Goal: Task Accomplishment & Management: Use online tool/utility

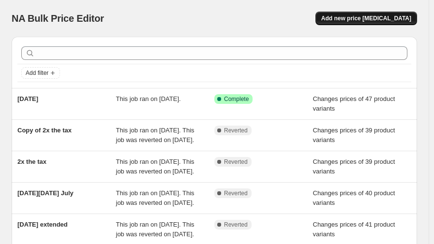
click at [371, 18] on span "Add new price [MEDICAL_DATA]" at bounding box center [366, 19] width 90 height 8
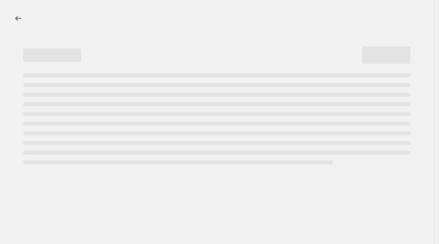
select select "percentage"
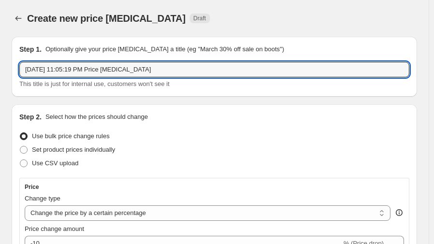
drag, startPoint x: 161, startPoint y: 70, endPoint x: -53, endPoint y: 68, distance: 213.7
click at [0, 68] on html "Home Settings Plans Skip to content Create new price [MEDICAL_DATA]. This page …" at bounding box center [217, 122] width 434 height 244
type input "[DATE] EXT"
click at [83, 152] on span "Set product prices individually" at bounding box center [73, 149] width 83 height 7
click at [20, 147] on input "Set product prices individually" at bounding box center [20, 146] width 0 height 0
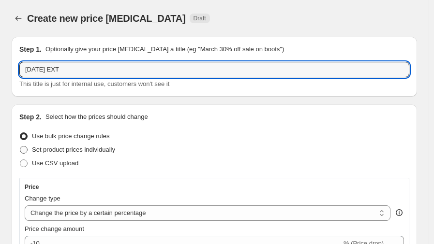
radio input "true"
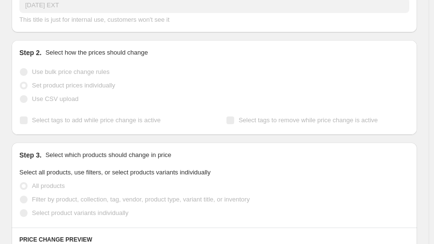
scroll to position [80, 0]
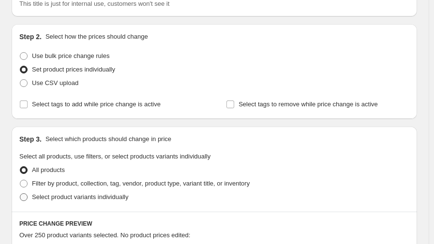
click at [101, 200] on span "Select product variants individually" at bounding box center [80, 196] width 96 height 7
click at [20, 194] on input "Select product variants individually" at bounding box center [20, 193] width 0 height 0
radio input "true"
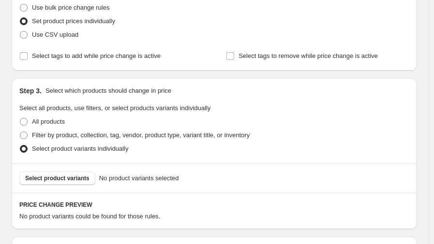
scroll to position [96, 0]
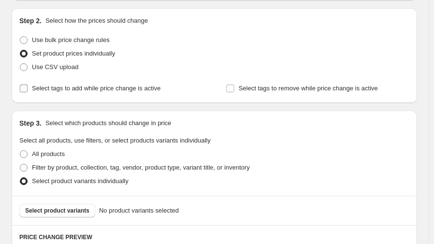
click at [80, 89] on span "Select tags to add while price change is active" at bounding box center [96, 88] width 129 height 7
click at [28, 89] on input "Select tags to add while price change is active" at bounding box center [24, 89] width 8 height 8
checkbox input "true"
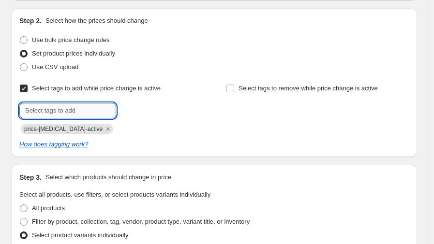
click at [86, 112] on input "text" at bounding box center [67, 110] width 97 height 15
type input "LABOR25"
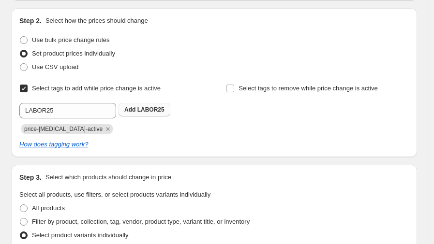
click at [140, 110] on span "LABOR25" at bounding box center [150, 109] width 27 height 7
click at [73, 130] on span "price-[MEDICAL_DATA]-active" at bounding box center [63, 129] width 78 height 7
click at [106, 129] on icon "Remove price-change-job-active" at bounding box center [107, 128] width 3 height 3
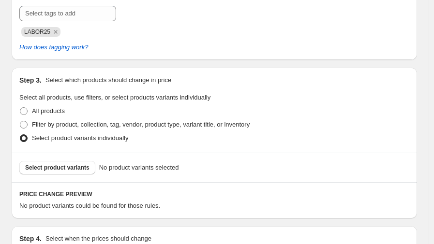
scroll to position [242, 0]
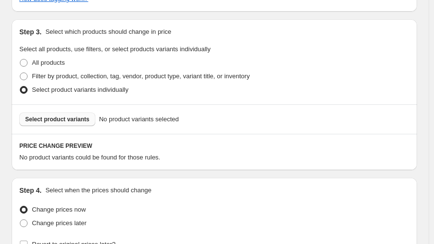
click at [77, 122] on span "Select product variants" at bounding box center [57, 120] width 64 height 8
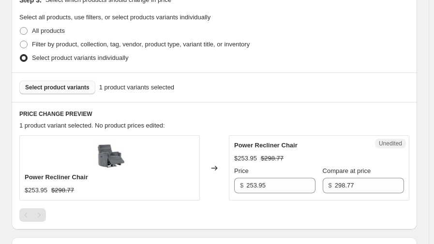
scroll to position [290, 0]
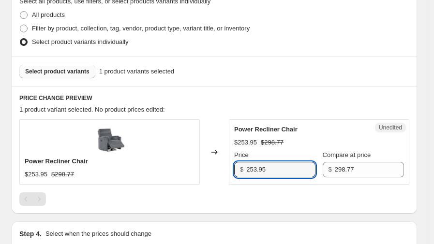
drag, startPoint x: 288, startPoint y: 167, endPoint x: 213, endPoint y: 174, distance: 75.7
click at [213, 174] on div "Power Recliner Chair $253.95 $298.77 Changed to Unedited Power Recliner Chair $…" at bounding box center [214, 151] width 390 height 65
type input "249.47"
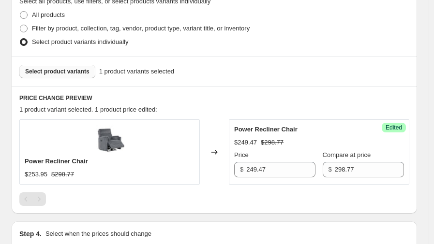
click at [343, 103] on div "PRICE CHANGE PREVIEW 1 product variant selected. 1 product price edited: Power …" at bounding box center [214, 150] width 405 height 128
click at [73, 73] on span "Select product variants" at bounding box center [57, 72] width 64 height 8
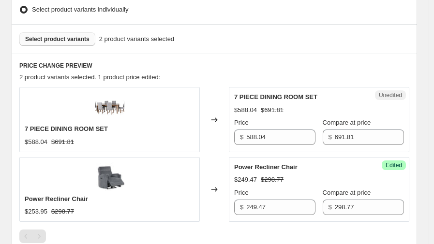
scroll to position [338, 0]
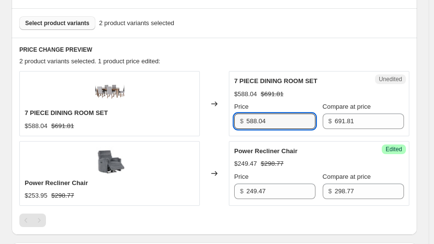
drag, startPoint x: 276, startPoint y: 123, endPoint x: 241, endPoint y: 124, distance: 34.3
click at [241, 124] on div "$ 588.04" at bounding box center [274, 121] width 81 height 15
click at [257, 57] on div "2 product variants selected. 1 product price edited:" at bounding box center [214, 62] width 390 height 10
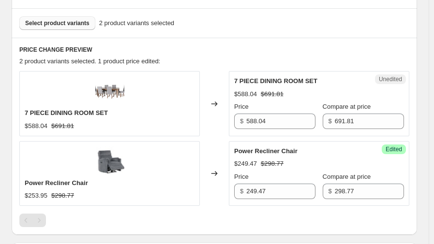
scroll to position [290, 0]
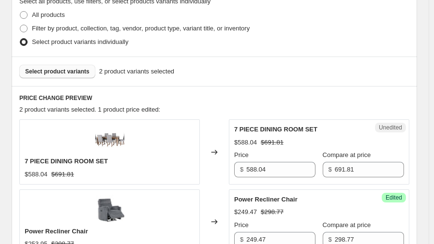
click at [66, 73] on span "Select product variants" at bounding box center [57, 72] width 64 height 8
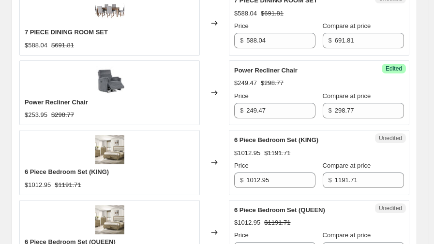
scroll to position [435, 0]
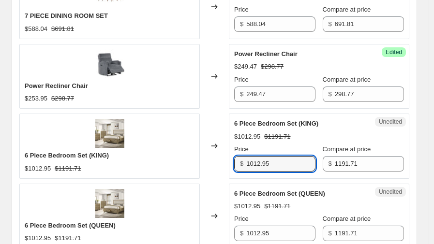
drag, startPoint x: 281, startPoint y: 164, endPoint x: 222, endPoint y: 163, distance: 59.0
click at [222, 163] on div "6 Piece Bedroom Set (KING) $1012.95 $1191.71 Changed to Unedited 6 Piece Bedroo…" at bounding box center [214, 146] width 390 height 65
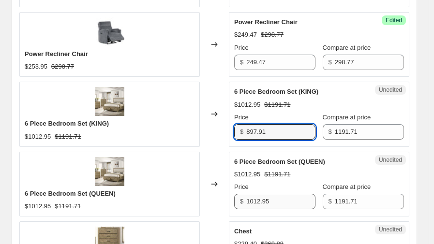
type input "897.91"
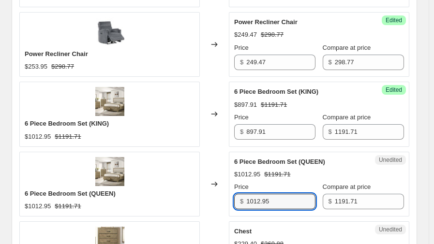
drag, startPoint x: 273, startPoint y: 202, endPoint x: 223, endPoint y: 203, distance: 49.8
click at [223, 203] on div "6 Piece Bedroom Set (QUEEN) $1012.95 $1191.71 Changed to Unedited 6 Piece Bedro…" at bounding box center [214, 184] width 390 height 65
type input "897.91"
click at [219, 153] on div "Changed to" at bounding box center [214, 184] width 29 height 65
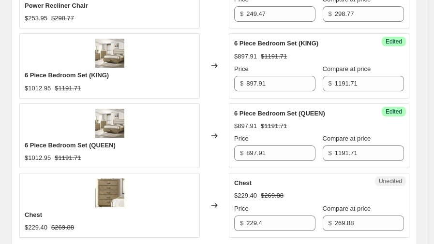
scroll to position [531, 0]
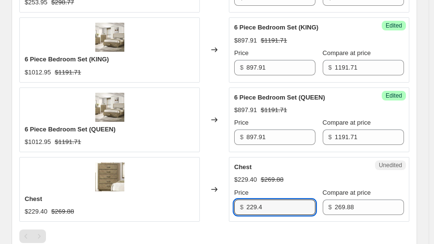
drag, startPoint x: 279, startPoint y: 209, endPoint x: 223, endPoint y: 215, distance: 55.9
click at [223, 215] on div "Chest $229.40 $269.88 Changed to Unedited Chest $229.40 $269.88 Price $ 229.4 C…" at bounding box center [214, 189] width 390 height 65
type input "249.88"
click at [225, 157] on div "Changed to" at bounding box center [214, 189] width 29 height 65
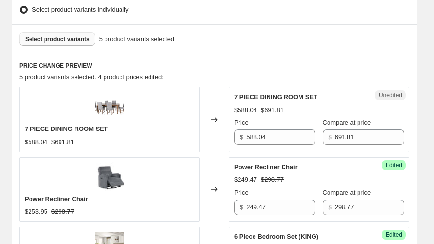
scroll to position [242, 0]
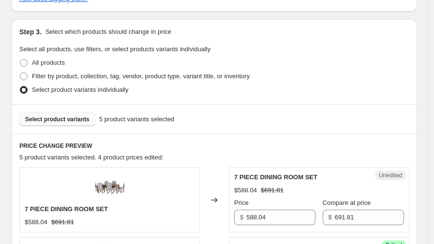
click at [63, 122] on span "Select product variants" at bounding box center [57, 120] width 64 height 8
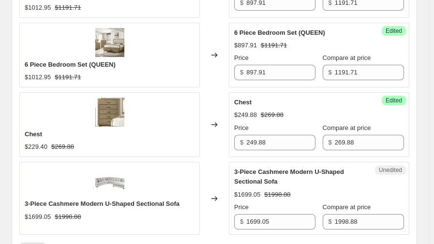
scroll to position [645, 0]
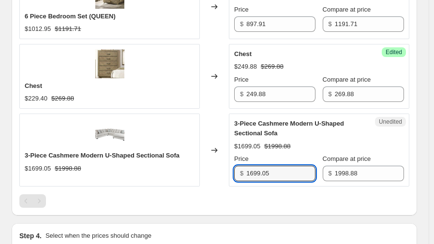
drag, startPoint x: 277, startPoint y: 172, endPoint x: 220, endPoint y: 173, distance: 56.6
click at [220, 173] on div "3-Piece Cashmere Modern U-Shaped Sectional Sofa $1699.05 $1998.88 Changed to Un…" at bounding box center [214, 150] width 390 height 73
type input "1598.91"
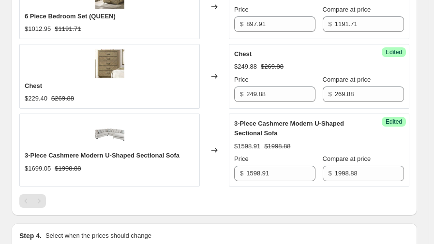
click at [214, 126] on div "Changed to" at bounding box center [214, 150] width 29 height 73
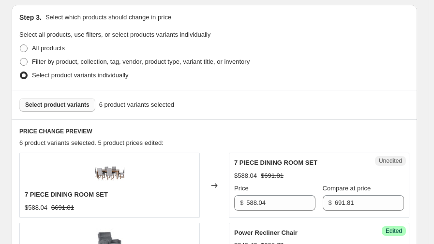
scroll to position [238, 0]
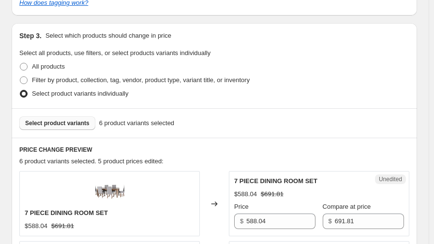
click at [66, 124] on span "Select product variants" at bounding box center [57, 123] width 64 height 8
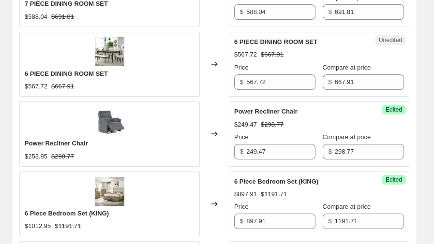
scroll to position [383, 0]
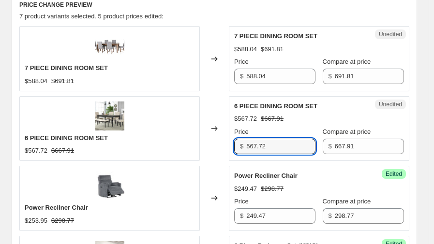
drag, startPoint x: 278, startPoint y: 146, endPoint x: 227, endPoint y: 147, distance: 50.3
click at [227, 147] on div "6 PIECE DINING ROOM SET $567.72 $667.91 Changed to Unedited 6 PIECE DINING ROOM…" at bounding box center [214, 128] width 390 height 65
type input "557.70"
click at [216, 113] on div "Changed to" at bounding box center [214, 128] width 29 height 65
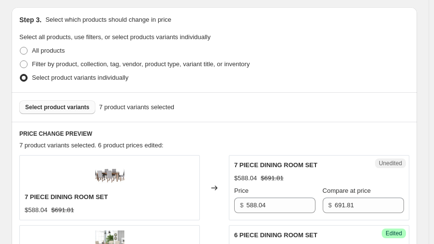
scroll to position [238, 0]
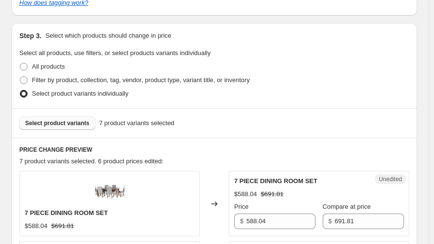
click at [64, 124] on span "Select product variants" at bounding box center [57, 123] width 64 height 8
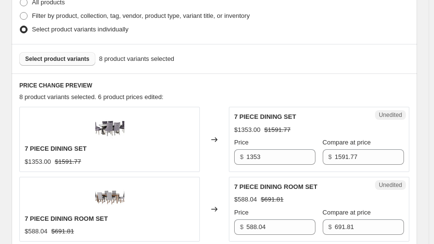
scroll to position [319, 0]
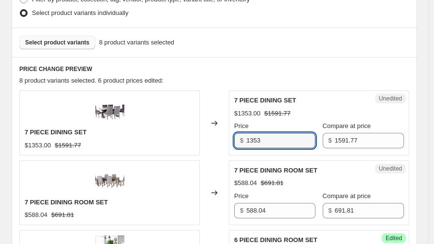
drag, startPoint x: 292, startPoint y: 146, endPoint x: 229, endPoint y: 146, distance: 62.9
click at [229, 146] on div "7 PIECE DINING SET $1353.00 $1591.77 Changed to Unedited 7 PIECE DINING SET $13…" at bounding box center [214, 122] width 390 height 65
type input "1297.91"
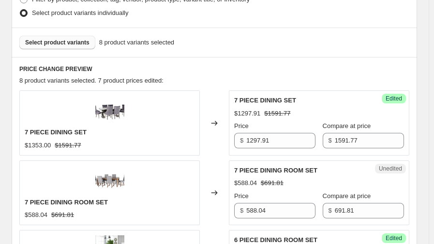
click at [218, 72] on h6 "PRICE CHANGE PREVIEW" at bounding box center [214, 69] width 390 height 8
click at [62, 45] on span "Select product variants" at bounding box center [57, 43] width 64 height 8
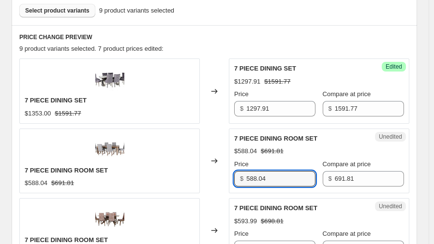
drag, startPoint x: 272, startPoint y: 179, endPoint x: 230, endPoint y: 177, distance: 42.1
click at [230, 177] on div "7 PIECE DINING ROOM SET $588.04 $691.81 Changed to Unedited 7 PIECE DINING ROOM…" at bounding box center [214, 161] width 390 height 65
type input "497.91"
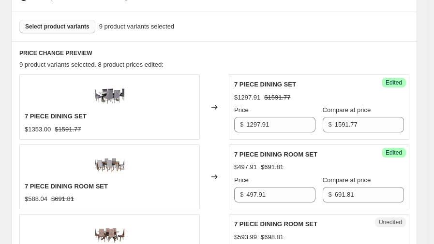
scroll to position [286, 0]
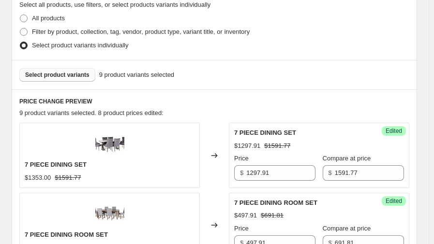
click at [70, 72] on span "Select product variants" at bounding box center [57, 75] width 64 height 8
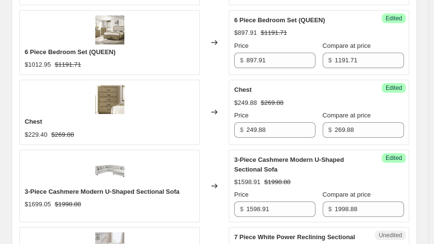
scroll to position [899, 0]
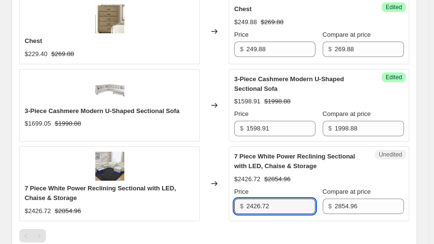
drag, startPoint x: 280, startPoint y: 205, endPoint x: 229, endPoint y: 207, distance: 50.8
click at [229, 207] on div "7 Piece White Power Reclining Sectional with LED, Chaise & Storage $2426.72 $28…" at bounding box center [214, 184] width 390 height 74
type input "1997.91"
click at [221, 129] on div "Changed to" at bounding box center [214, 105] width 29 height 73
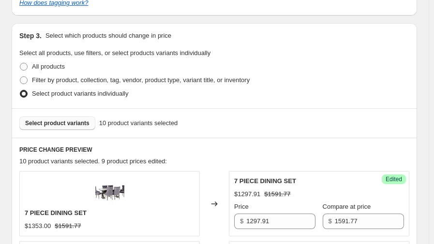
scroll to position [222, 0]
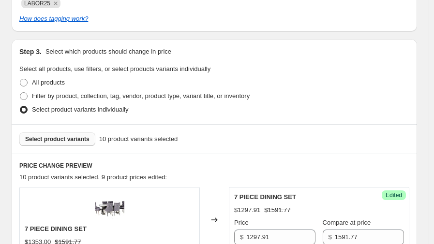
click at [69, 139] on span "Select product variants" at bounding box center [57, 139] width 64 height 8
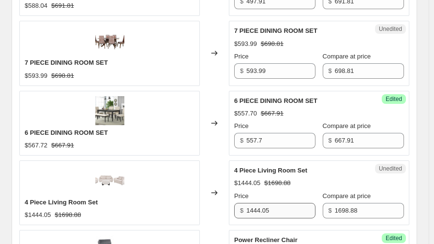
scroll to position [576, 0]
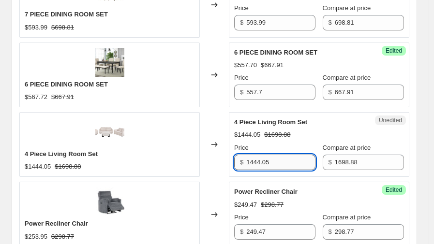
click at [286, 161] on input "1444.05" at bounding box center [280, 162] width 69 height 15
drag, startPoint x: 285, startPoint y: 161, endPoint x: 200, endPoint y: 166, distance: 85.2
click at [200, 166] on div "4 Piece Living Room Set $1444.05 $1698.88 Changed to Unedited 4 Piece Living Ro…" at bounding box center [214, 144] width 390 height 65
type input "1391.77"
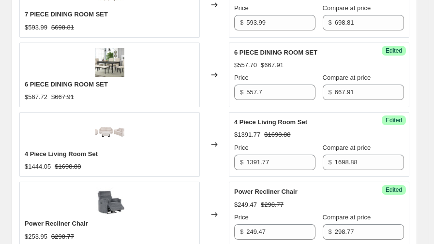
click at [219, 101] on div "Changed to" at bounding box center [214, 75] width 29 height 65
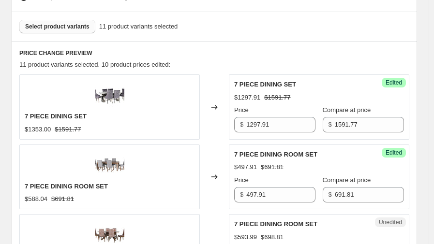
scroll to position [286, 0]
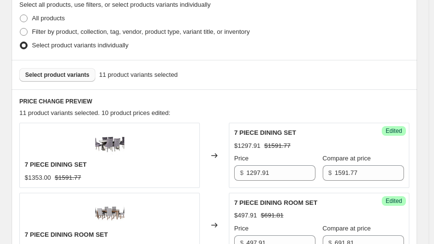
click at [86, 76] on button "Select product variants" at bounding box center [57, 75] width 76 height 14
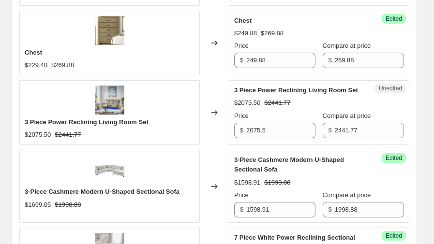
scroll to position [960, 0]
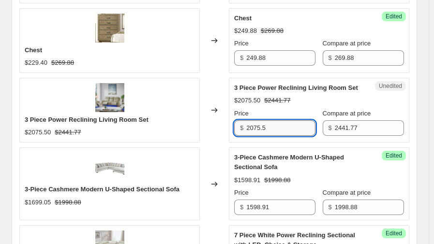
click at [272, 128] on input "2075.5" at bounding box center [280, 127] width 69 height 15
drag, startPoint x: 272, startPoint y: 127, endPoint x: 234, endPoint y: 128, distance: 38.7
click at [234, 128] on div "Unedited 3 Piece Power Reclining Living Room Set $2075.50 $2441.77 Price $ 2075…" at bounding box center [319, 110] width 180 height 65
type input "1997.91"
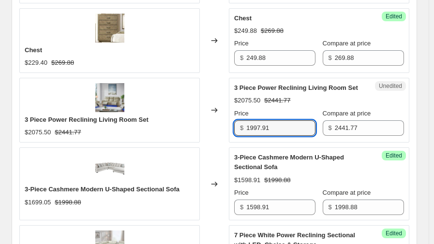
click at [224, 78] on div "Changed to" at bounding box center [214, 110] width 29 height 65
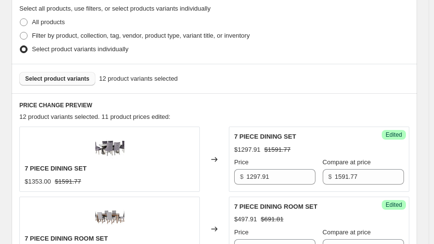
scroll to position [250, 0]
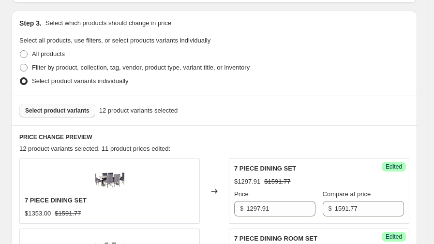
click at [64, 113] on span "Select product variants" at bounding box center [57, 111] width 64 height 8
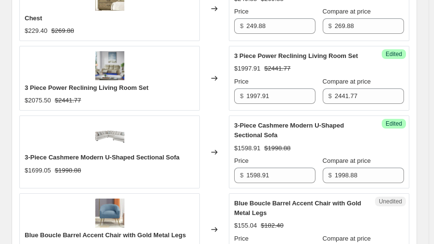
scroll to position [1056, 0]
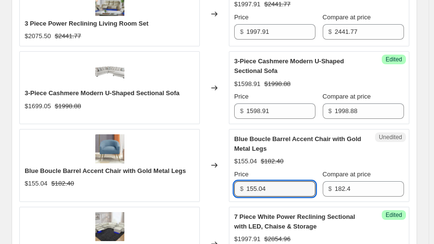
drag, startPoint x: 276, startPoint y: 185, endPoint x: 229, endPoint y: 185, distance: 46.4
click at [229, 185] on div "Blue Boucle Barrel Accent Chair with Gold Metal Legs $155.04 $182.40 Changed to…" at bounding box center [214, 165] width 390 height 73
type input "139"
click at [229, 134] on div "Changed to" at bounding box center [214, 165] width 29 height 73
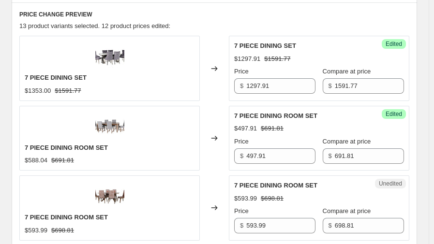
scroll to position [331, 0]
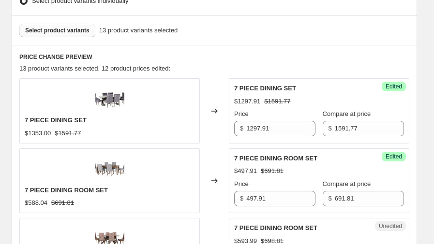
click at [81, 32] on span "Select product variants" at bounding box center [57, 31] width 64 height 8
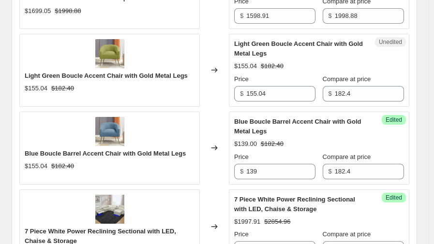
scroll to position [1135, 0]
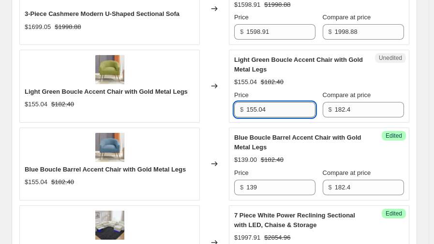
click at [270, 107] on input "155.04" at bounding box center [280, 109] width 69 height 15
type input "139"
click at [220, 114] on div "Changed to" at bounding box center [214, 86] width 29 height 73
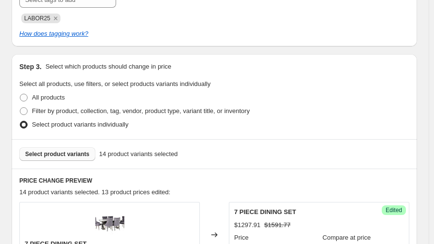
scroll to position [205, 0]
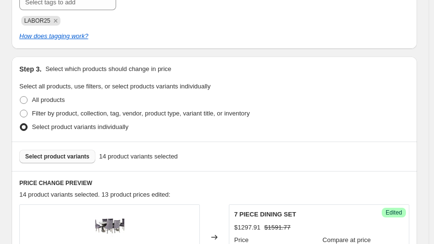
click at [72, 161] on button "Select product variants" at bounding box center [57, 157] width 76 height 14
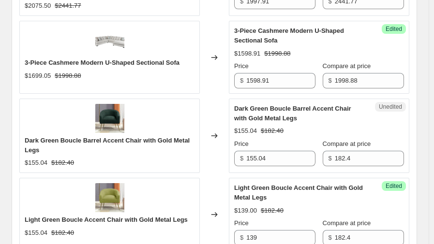
scroll to position [1092, 0]
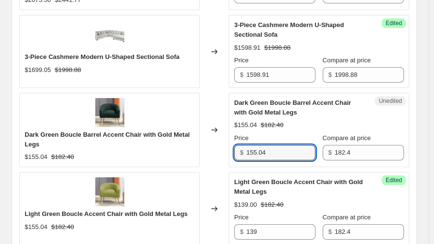
drag, startPoint x: 275, startPoint y: 150, endPoint x: 237, endPoint y: 152, distance: 37.8
click at [237, 152] on div "$ 155.04" at bounding box center [274, 152] width 81 height 15
type input "139"
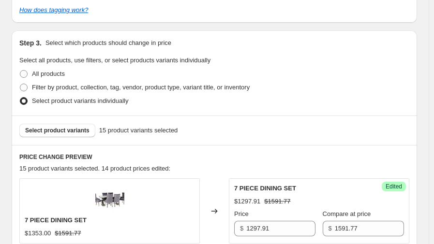
scroll to position [348, 0]
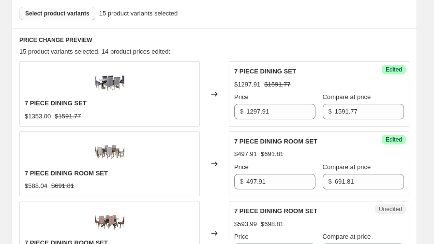
click at [68, 15] on span "Select product variants" at bounding box center [57, 14] width 64 height 8
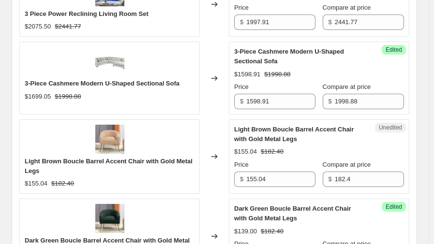
scroll to position [1078, 0]
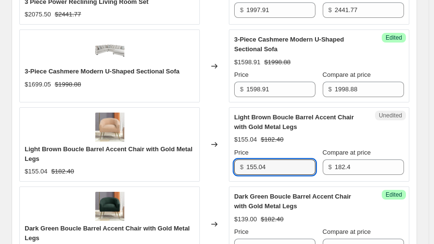
drag, startPoint x: 304, startPoint y: 163, endPoint x: 214, endPoint y: 164, distance: 89.9
click at [214, 164] on div "Light Brown Boucle Barrel Accent Chair with Gold Metal Legs $155.04 $182.40 Cha…" at bounding box center [214, 144] width 390 height 74
type input "139"
click at [229, 113] on div "Changed to" at bounding box center [214, 144] width 29 height 74
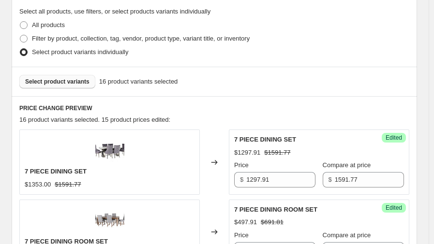
scroll to position [271, 0]
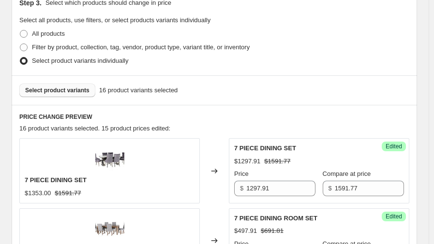
click at [72, 93] on span "Select product variants" at bounding box center [57, 91] width 64 height 8
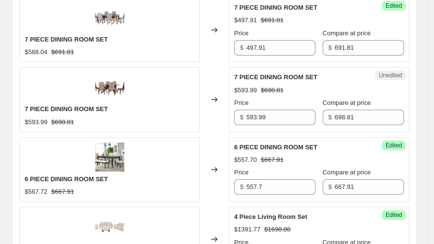
scroll to position [490, 0]
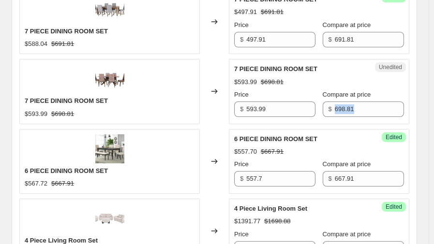
drag, startPoint x: 433, startPoint y: 88, endPoint x: 430, endPoint y: 112, distance: 23.8
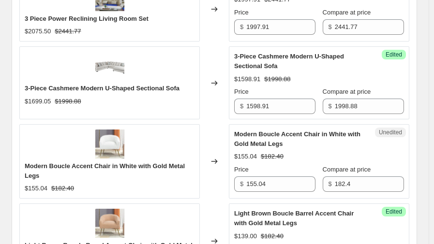
scroll to position [1098, 0]
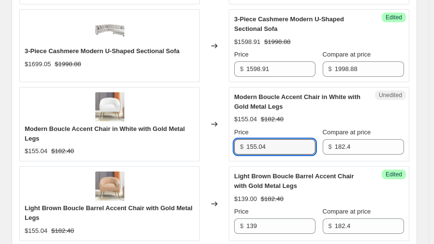
drag, startPoint x: 286, startPoint y: 144, endPoint x: 209, endPoint y: 146, distance: 76.4
click at [209, 146] on div "Modern Boucle Accent Chair in White with Gold Metal Legs $155.04 $182.40 Change…" at bounding box center [214, 124] width 390 height 74
type input "139"
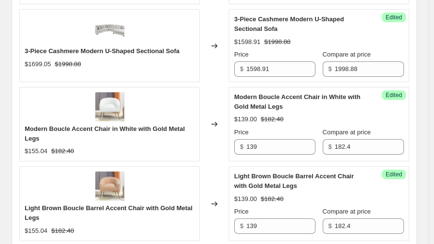
click at [409, 120] on div "Success Edited Modern Boucle Accent Chair in White with Gold Metal Legs $139.00…" at bounding box center [319, 124] width 180 height 74
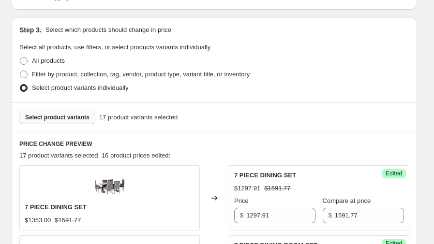
scroll to position [245, 0]
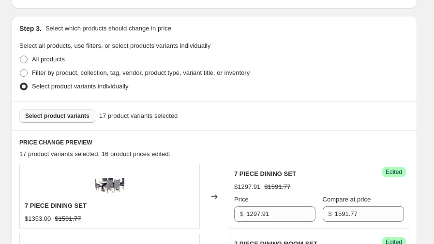
click at [79, 117] on span "Select product variants" at bounding box center [57, 116] width 64 height 8
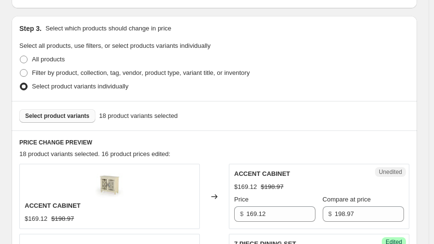
scroll to position [342, 0]
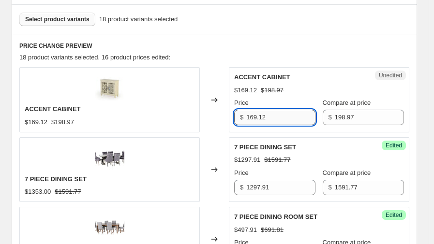
click at [276, 116] on input "169.12" at bounding box center [280, 117] width 69 height 15
type input "149.91"
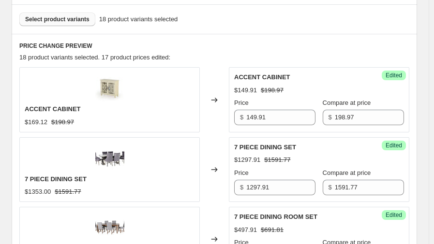
click at [80, 23] on span "Select product variants" at bounding box center [57, 19] width 64 height 8
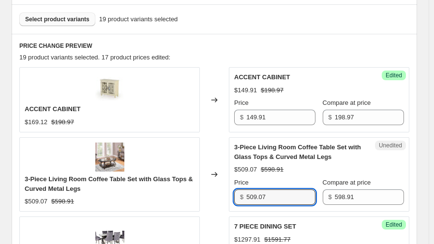
drag, startPoint x: 282, startPoint y: 200, endPoint x: 205, endPoint y: 198, distance: 77.4
click at [205, 198] on div "3-Piece Living Room Coffee Table Set with Glass Tops & Curved Metal Legs $509.0…" at bounding box center [214, 174] width 390 height 74
type input "481.77"
click at [214, 126] on div "Changed to" at bounding box center [214, 99] width 29 height 65
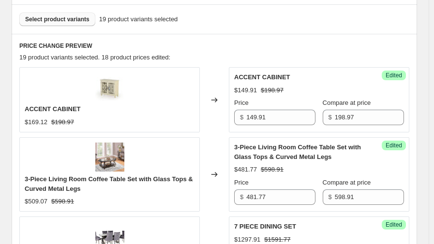
click at [70, 21] on span "Select product variants" at bounding box center [57, 19] width 64 height 8
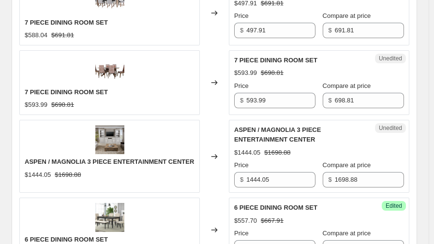
scroll to position [664, 0]
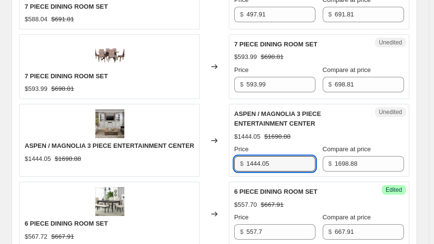
drag, startPoint x: 277, startPoint y: 164, endPoint x: 244, endPoint y: 166, distance: 32.9
click at [244, 166] on div "$ 1444.05" at bounding box center [274, 163] width 81 height 15
type input "1391.81"
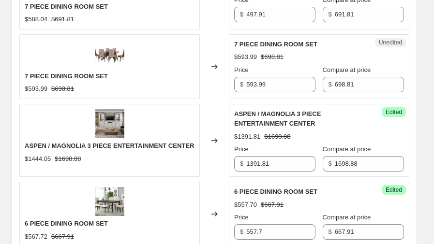
click at [228, 119] on div "Changed to" at bounding box center [214, 140] width 29 height 73
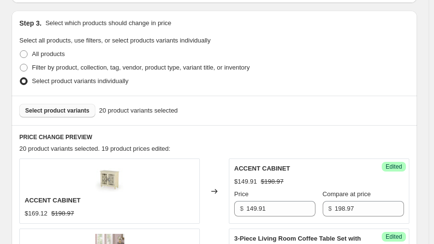
scroll to position [222, 0]
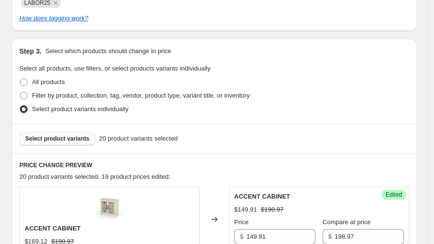
click at [68, 139] on span "Select product variants" at bounding box center [57, 139] width 64 height 8
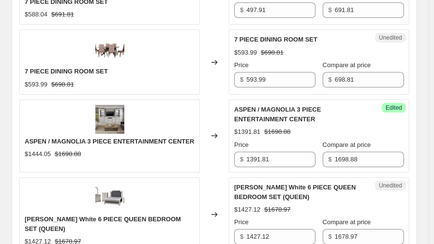
scroll to position [787, 0]
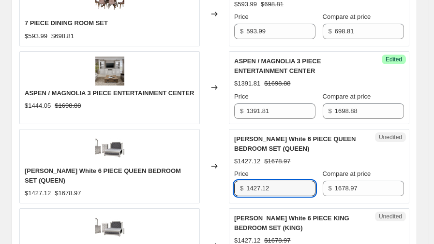
drag, startPoint x: 226, startPoint y: 187, endPoint x: 214, endPoint y: 187, distance: 12.1
click at [214, 187] on div "[PERSON_NAME] White 6 PIECE QUEEN BEDROOM SET (QUEEN) $1427.12 $1678.97 Changed…" at bounding box center [214, 166] width 390 height 74
type input "1397.98"
click at [211, 134] on div "Changed to" at bounding box center [214, 166] width 29 height 74
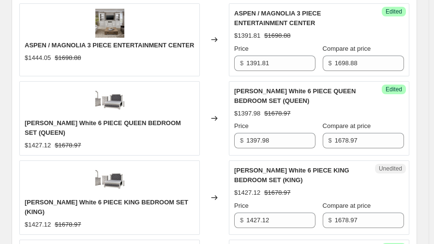
scroll to position [851, 0]
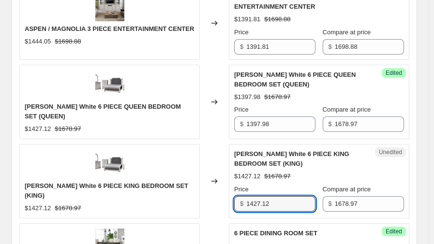
drag, startPoint x: 278, startPoint y: 205, endPoint x: 207, endPoint y: 205, distance: 71.1
click at [207, 205] on div "[PERSON_NAME] White 6 PIECE KING BEDROOM SET (KING) $1427.12 $1678.97 Changed t…" at bounding box center [214, 181] width 390 height 74
type input "1397.98"
click at [208, 144] on div "Changed to" at bounding box center [214, 181] width 29 height 74
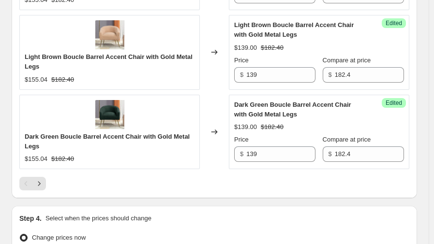
scroll to position [1721, 0]
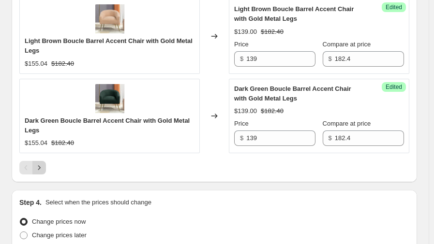
click at [43, 163] on icon "Next" at bounding box center [39, 168] width 10 height 10
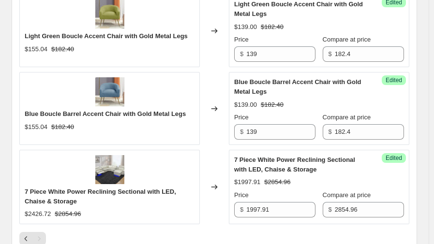
scroll to position [463, 0]
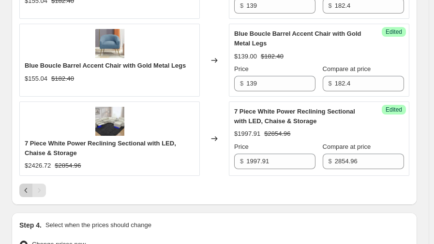
click at [22, 191] on icon "Previous" at bounding box center [26, 191] width 10 height 10
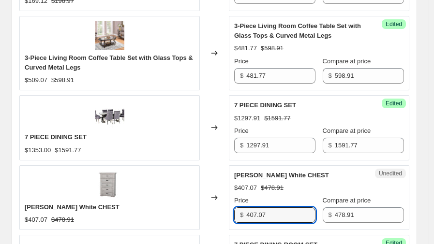
drag, startPoint x: 275, startPoint y: 220, endPoint x: 217, endPoint y: 219, distance: 57.5
click at [217, 219] on div "[PERSON_NAME] White CHEST $407.07 $478.91 Changed to Unedited [PERSON_NAME] Whi…" at bounding box center [214, 197] width 390 height 65
type input "399.89"
click at [219, 150] on div "Changed to" at bounding box center [214, 127] width 29 height 65
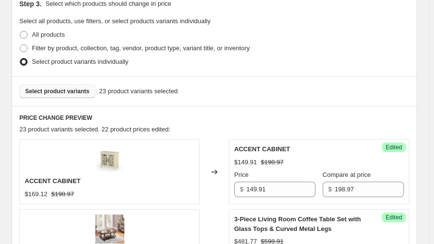
scroll to position [253, 0]
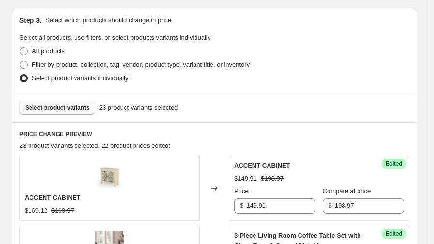
click at [74, 104] on span "Select product variants" at bounding box center [57, 108] width 64 height 8
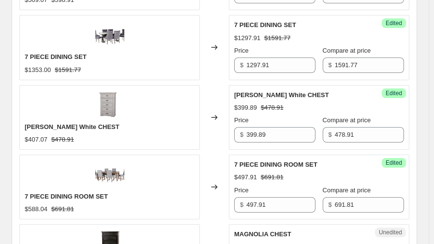
scroll to position [624, 0]
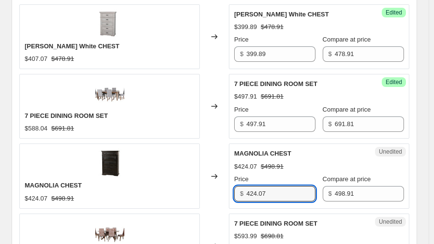
drag, startPoint x: 273, startPoint y: 197, endPoint x: 228, endPoint y: 193, distance: 45.2
click at [228, 193] on div "MAGNOLIA CHEST $424.07 $498.91 Changed to Unedited MAGNOLIA CHEST $424.07 $498.…" at bounding box center [214, 176] width 390 height 65
type input "416.56"
click at [213, 119] on div "Changed to" at bounding box center [214, 106] width 29 height 65
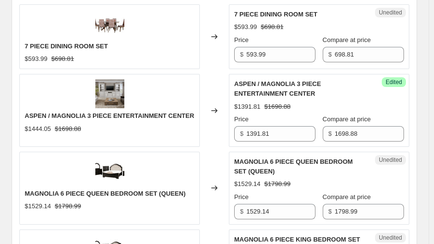
scroll to position [930, 0]
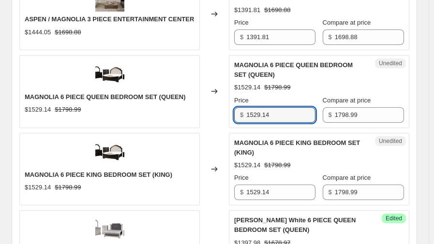
drag, startPoint x: 274, startPoint y: 113, endPoint x: 232, endPoint y: 112, distance: 41.6
click at [232, 112] on div "Unedited MAGNOLIA 6 PIECE QUEEN BEDROOM SET (QUEEN) $1529.14 $1798.99 Price $ 1…" at bounding box center [319, 91] width 180 height 73
type input "1498.88"
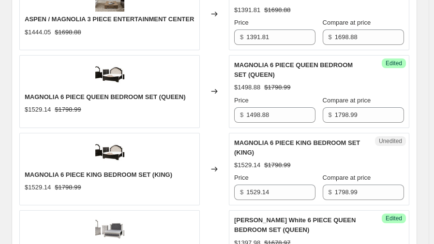
click at [215, 125] on div "Changed to" at bounding box center [214, 91] width 29 height 73
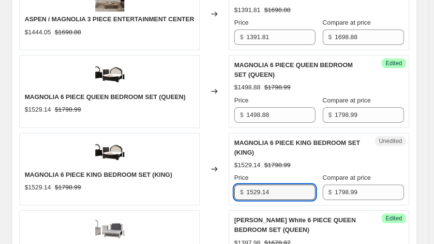
drag, startPoint x: 279, startPoint y: 188, endPoint x: 240, endPoint y: 192, distance: 39.9
click at [240, 192] on div "$ 1529.14" at bounding box center [274, 192] width 81 height 15
type input "1498.88"
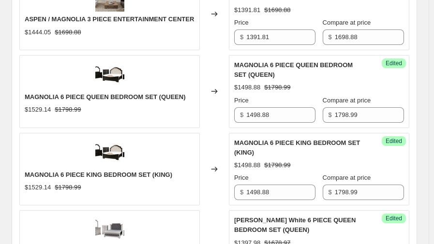
click at [220, 122] on div "Changed to" at bounding box center [214, 91] width 29 height 73
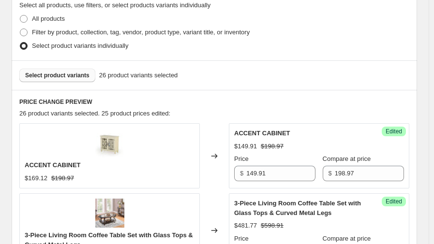
scroll to position [253, 0]
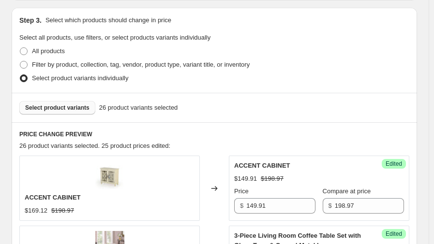
click at [63, 110] on span "Select product variants" at bounding box center [57, 108] width 64 height 8
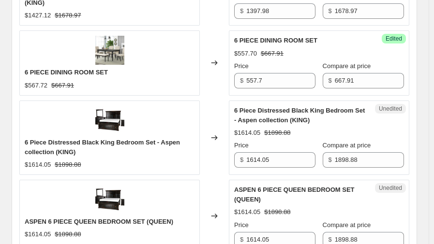
scroll to position [1285, 0]
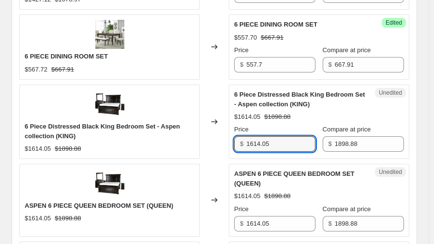
drag, startPoint x: 283, startPoint y: 146, endPoint x: 231, endPoint y: 149, distance: 51.9
click at [231, 149] on div "Unedited 6 Piece Distressed Black King Bedroom Set - Aspen collection (KING) $1…" at bounding box center [319, 122] width 180 height 74
type input "1585.56"
click at [215, 95] on div "Changed to" at bounding box center [214, 122] width 29 height 74
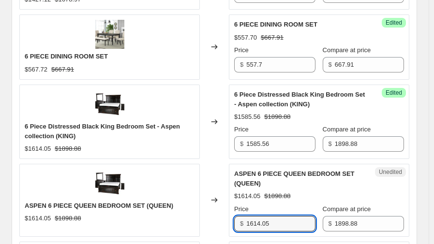
click at [223, 217] on div "ASPEN 6 PIECE QUEEN BEDROOM SET (QUEEN) $1614.05 $1898.88 Changed to Unedited A…" at bounding box center [214, 200] width 390 height 73
type input "1585.56"
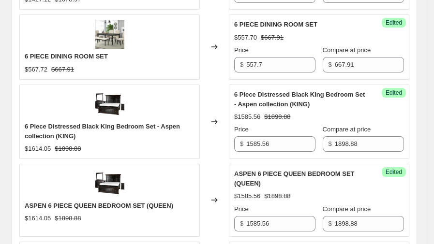
click at [214, 153] on div "Changed to" at bounding box center [214, 122] width 29 height 74
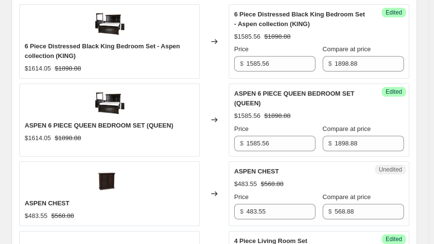
scroll to position [1382, 0]
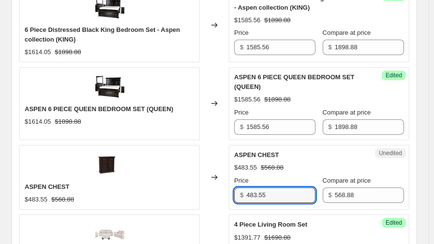
drag, startPoint x: 272, startPoint y: 190, endPoint x: 232, endPoint y: 188, distance: 39.7
click at [232, 188] on div "Unedited ASPEN CHEST $483.55 $568.88 Price $ 483.55 Compare at price $ 568.88" at bounding box center [319, 177] width 180 height 65
type input "475.01"
click at [223, 145] on div "Changed to" at bounding box center [214, 177] width 29 height 65
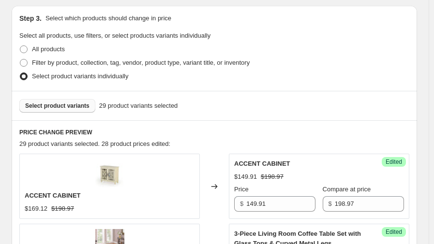
scroll to position [269, 0]
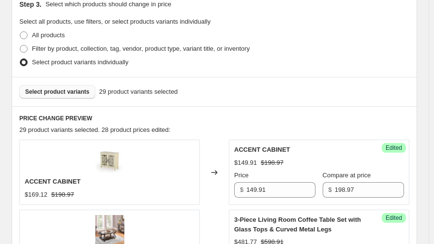
click at [84, 94] on span "Select product variants" at bounding box center [57, 92] width 64 height 8
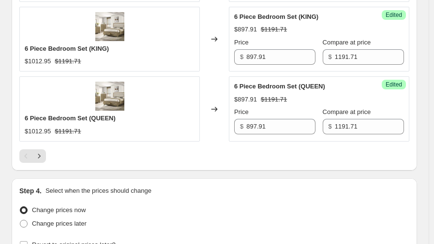
scroll to position [1735, 0]
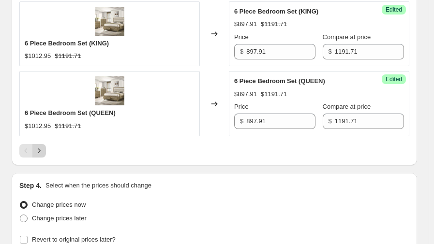
click at [39, 146] on icon "Next" at bounding box center [39, 151] width 10 height 10
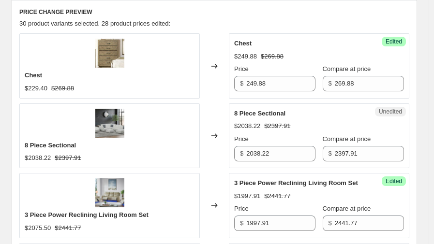
scroll to position [365, 0]
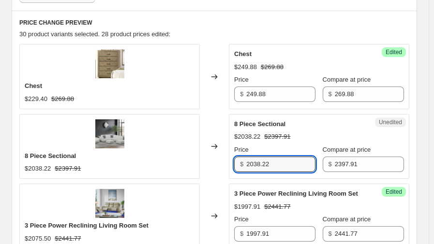
drag, startPoint x: 239, startPoint y: 165, endPoint x: 220, endPoint y: 165, distance: 19.3
click at [220, 165] on div "8 Piece Sectional $2038.22 $2397.91 Changed to Unedited 8 Piece Sectional $2038…" at bounding box center [214, 146] width 390 height 65
type input "1891.77"
click at [213, 106] on div "Changed to" at bounding box center [214, 76] width 29 height 65
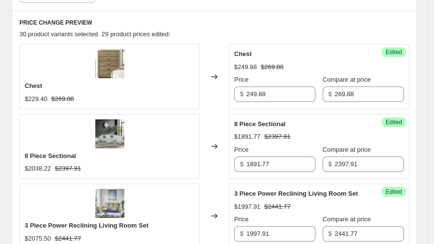
scroll to position [317, 0]
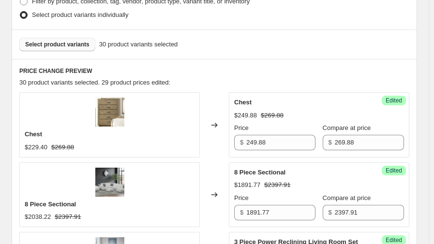
click at [50, 44] on span "Select product variants" at bounding box center [57, 45] width 64 height 8
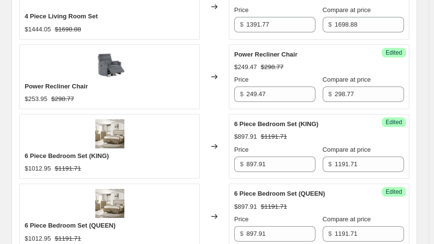
scroll to position [1735, 0]
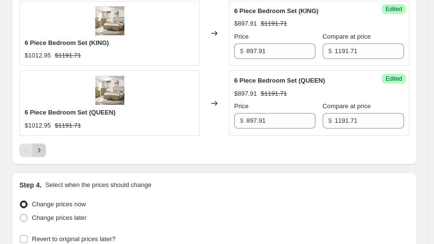
click at [38, 146] on icon "Next" at bounding box center [39, 151] width 10 height 10
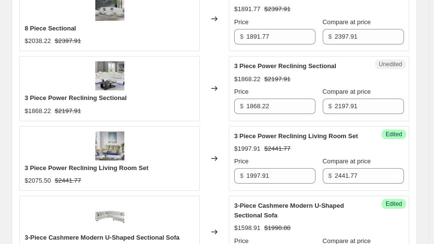
scroll to position [477, 0]
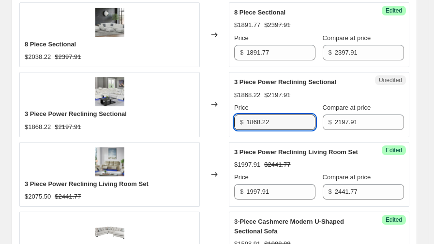
drag, startPoint x: 288, startPoint y: 121, endPoint x: 232, endPoint y: 132, distance: 57.2
click at [232, 132] on div "Unedited 3 Piece Power Reclining Sectional $1868.22 $2197.91 Price $ 1868.22 Co…" at bounding box center [319, 104] width 180 height 65
type input "1798.81"
click at [223, 72] on div "Changed to" at bounding box center [214, 104] width 29 height 65
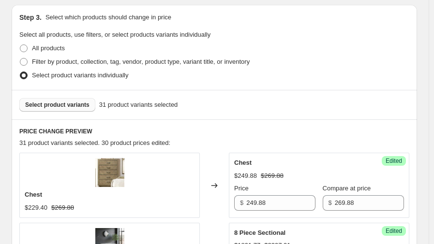
scroll to position [259, 0]
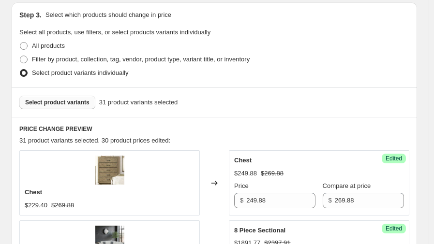
click at [65, 100] on span "Select product variants" at bounding box center [57, 103] width 64 height 8
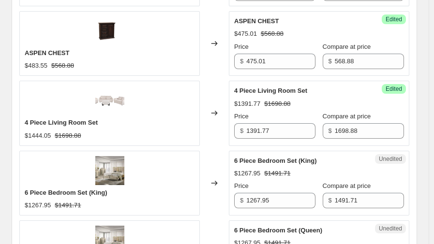
scroll to position [1613, 0]
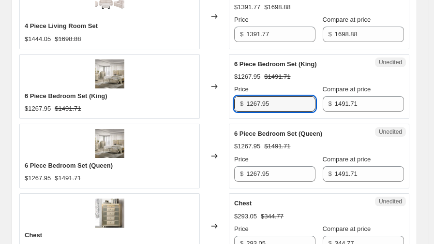
drag, startPoint x: 277, startPoint y: 102, endPoint x: 222, endPoint y: 104, distance: 54.2
click at [222, 104] on div "6 Piece Bedroom Set (King) $1267.95 $1491.71 Changed to Unedited 6 Piece Bedroo…" at bounding box center [214, 86] width 390 height 65
type input "1245.58"
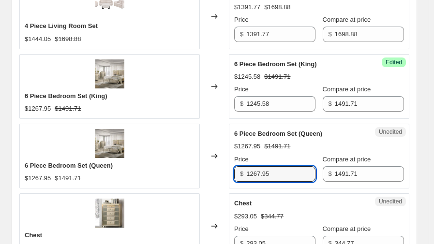
drag, startPoint x: 264, startPoint y: 169, endPoint x: 224, endPoint y: 168, distance: 39.7
click at [224, 168] on div "6 Piece Bedroom Set (Queen) $1267.95 $1491.71 Changed to Unedited 6 Piece Bedro…" at bounding box center [214, 156] width 390 height 65
type input "1245.58"
drag, startPoint x: 220, startPoint y: 123, endPoint x: 215, endPoint y: 122, distance: 4.9
click at [215, 124] on div "Changed to" at bounding box center [214, 156] width 29 height 65
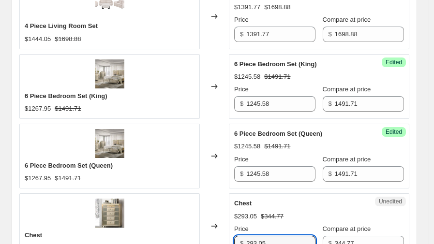
drag, startPoint x: 265, startPoint y: 238, endPoint x: 231, endPoint y: 233, distance: 34.8
click at [229, 237] on div "Chest $293.05 $344.77 Changed to Unedited Chest $293.05 $344.77 Price $ 293.05 …" at bounding box center [214, 225] width 390 height 65
type input "279.99"
click at [229, 175] on div "Changed to" at bounding box center [214, 156] width 29 height 65
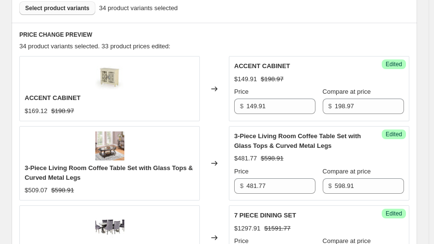
scroll to position [289, 0]
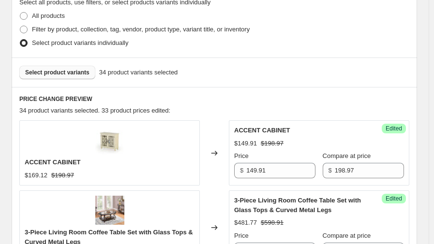
click at [80, 73] on span "Select product variants" at bounding box center [57, 73] width 64 height 8
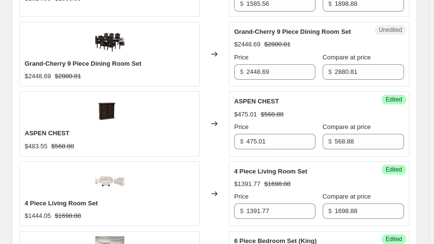
scroll to position [1507, 0]
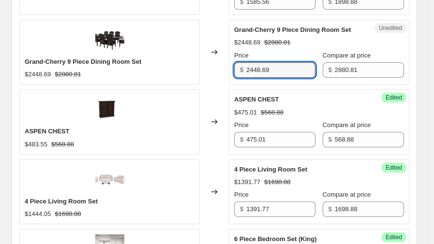
drag, startPoint x: 280, startPoint y: 69, endPoint x: 231, endPoint y: 71, distance: 48.9
click at [231, 71] on div "Unedited Grand-Cherry 9 Piece Dining Room Set $2448.69 $2880.81 Price $ 2448.69…" at bounding box center [319, 52] width 180 height 65
type input "2297.98"
click at [224, 94] on div "Changed to" at bounding box center [214, 121] width 29 height 65
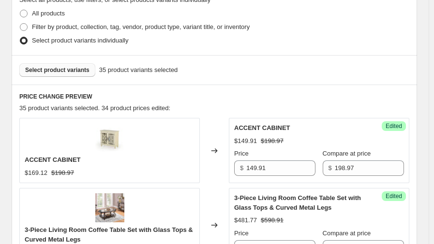
scroll to position [278, 0]
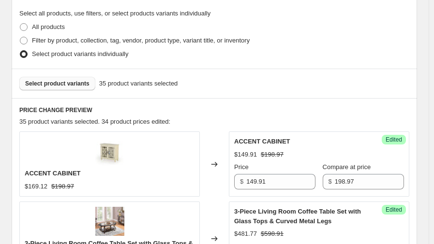
click at [70, 85] on span "Select product variants" at bounding box center [57, 84] width 64 height 8
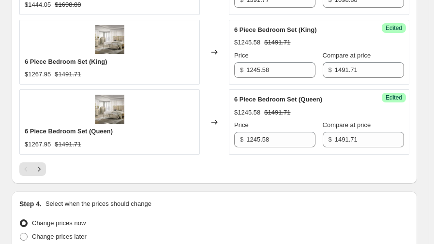
scroll to position [1755, 0]
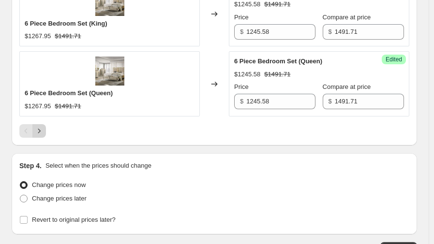
click at [42, 126] on icon "Next" at bounding box center [39, 131] width 10 height 10
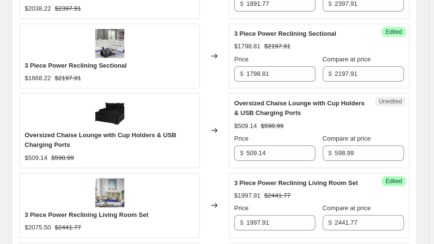
scroll to position [800, 0]
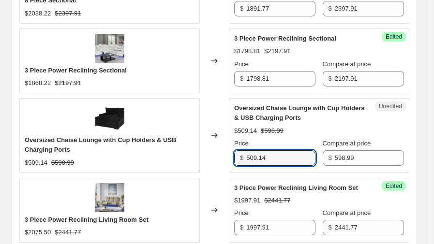
drag, startPoint x: 287, startPoint y: 158, endPoint x: 214, endPoint y: 155, distance: 73.6
click at [214, 155] on div "Oversized Chaise Lounge with Cup Holders & USB Charging Ports $509.14 $598.99 C…" at bounding box center [214, 135] width 390 height 74
type input "479.98"
click at [221, 99] on div "Changed to" at bounding box center [214, 135] width 29 height 74
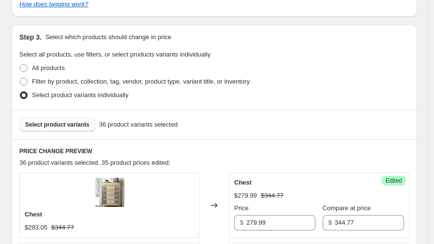
scroll to position [232, 0]
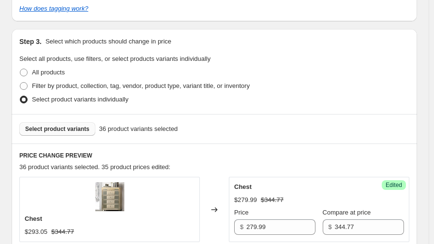
click at [67, 127] on span "Select product variants" at bounding box center [57, 129] width 64 height 8
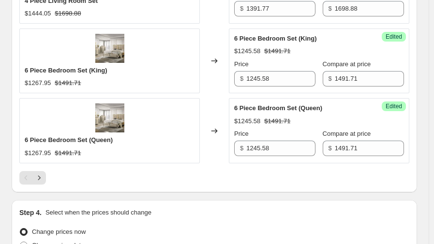
scroll to position [1711, 0]
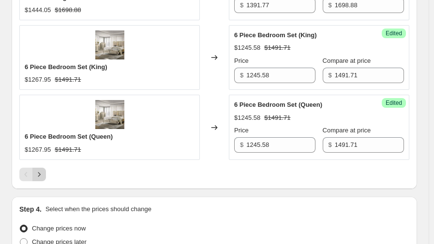
click at [42, 170] on icon "Next" at bounding box center [39, 175] width 10 height 10
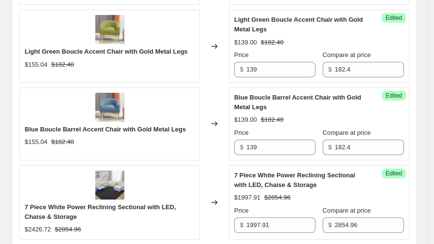
scroll to position [1409, 0]
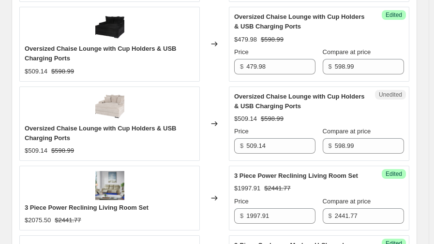
scroll to position [880, 0]
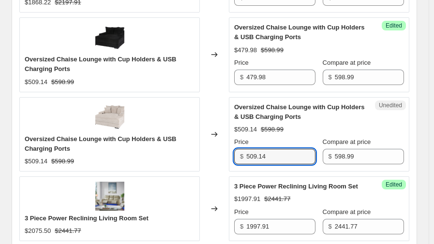
drag, startPoint x: 289, startPoint y: 155, endPoint x: 222, endPoint y: 154, distance: 66.7
click at [222, 154] on div "Oversized Chaise Lounge with Cup Holders & USB Charging Ports $509.14 $598.99 C…" at bounding box center [214, 134] width 390 height 74
type input "479.98"
click at [226, 102] on div "Changed to" at bounding box center [214, 134] width 29 height 74
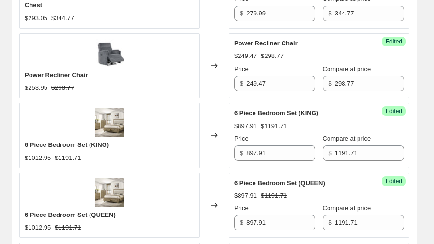
scroll to position [232, 0]
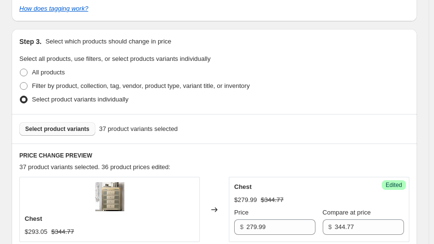
click at [66, 128] on span "Select product variants" at bounding box center [57, 129] width 64 height 8
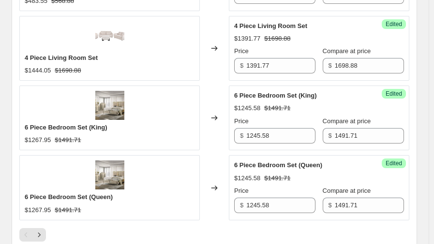
scroll to position [1715, 0]
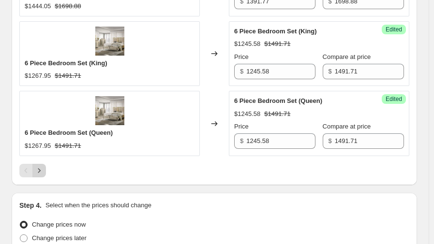
click at [37, 166] on icon "Next" at bounding box center [39, 171] width 10 height 10
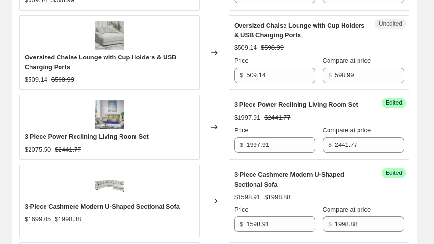
scroll to position [993, 0]
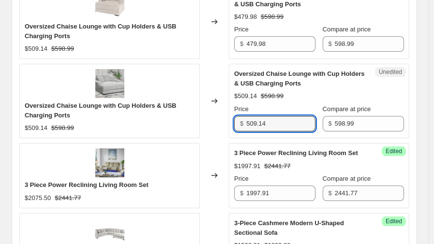
drag, startPoint x: 267, startPoint y: 118, endPoint x: 220, endPoint y: 117, distance: 47.4
click at [220, 117] on div "Oversized Chaise Lounge with Cup Holders & USB Charging Ports $509.14 $598.99 C…" at bounding box center [214, 101] width 390 height 74
type input "479.98"
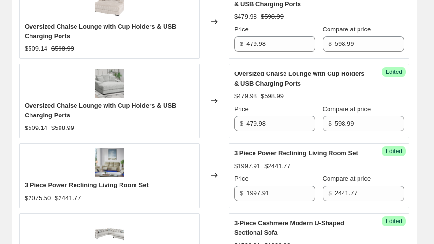
click at [221, 68] on div "Changed to" at bounding box center [214, 101] width 29 height 74
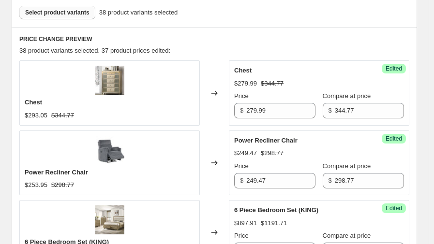
scroll to position [284, 0]
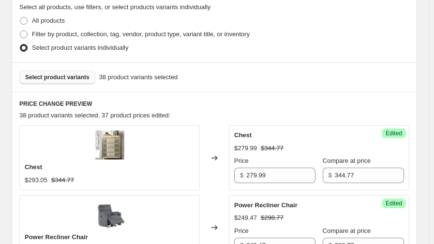
click at [61, 77] on span "Select product variants" at bounding box center [57, 77] width 64 height 8
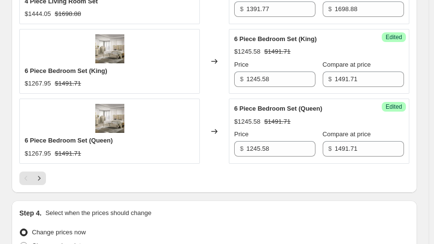
scroll to position [1714, 0]
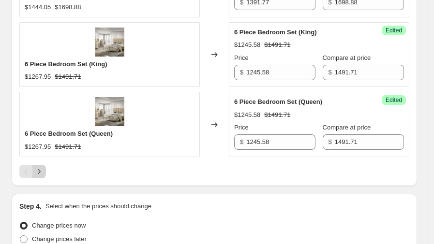
click at [41, 169] on icon "Next" at bounding box center [39, 172] width 10 height 10
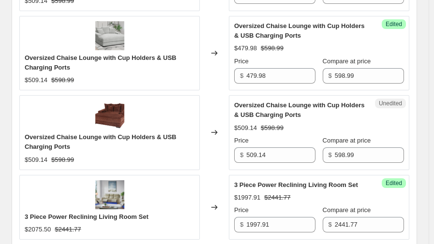
scroll to position [1027, 0]
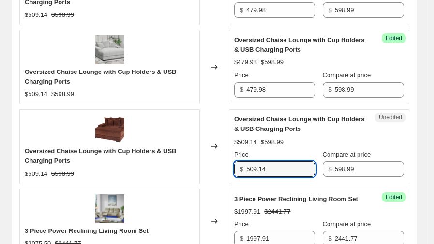
drag, startPoint x: 272, startPoint y: 167, endPoint x: 234, endPoint y: 166, distance: 38.2
click at [234, 166] on div "Unedited Oversized Chaise Lounge with Cup Holders & USB Charging Ports $509.14 …" at bounding box center [319, 146] width 180 height 74
type input "479.98"
click at [221, 103] on div "Chest $293.05 $344.77 Changed to Success Edited Chest $279.99 $344.77 Price $ 2…" at bounding box center [214, 93] width 390 height 1423
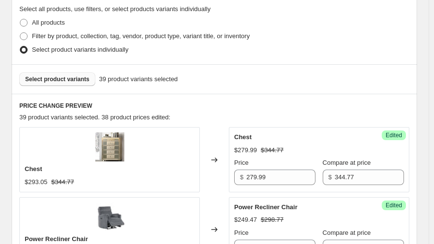
scroll to position [260, 0]
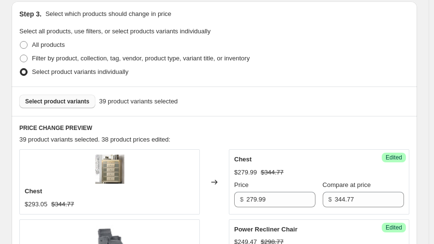
click at [71, 103] on span "Select product variants" at bounding box center [57, 102] width 64 height 8
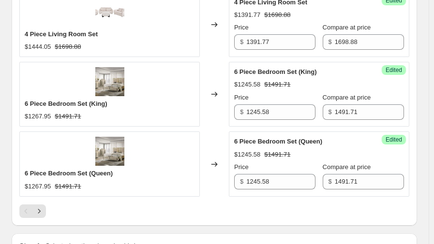
scroll to position [1743, 0]
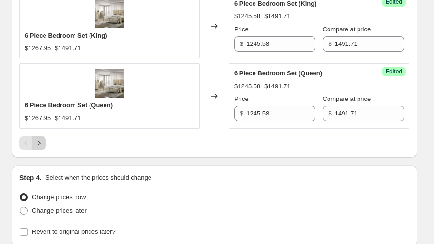
click at [43, 138] on icon "Next" at bounding box center [39, 143] width 10 height 10
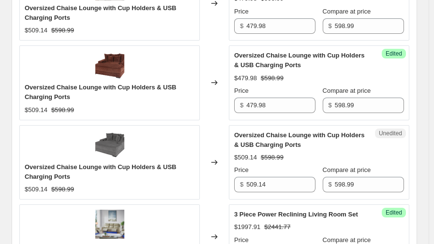
scroll to position [1085, 0]
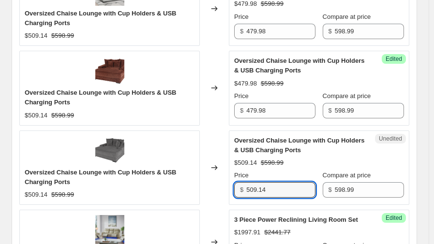
drag, startPoint x: 291, startPoint y: 190, endPoint x: 207, endPoint y: 200, distance: 84.2
click at [207, 200] on div "Oversized Chaise Lounge with Cup Holders & USB Charging Ports $509.14 $598.99 C…" at bounding box center [214, 168] width 390 height 74
type input "479.98"
click at [220, 131] on div "Changed to" at bounding box center [214, 168] width 29 height 74
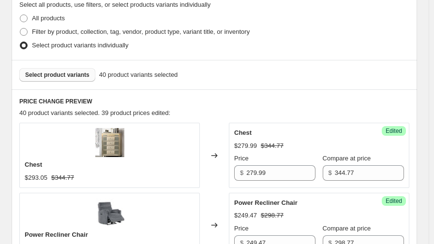
scroll to position [245, 0]
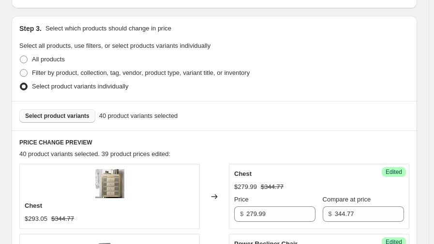
click at [67, 114] on span "Select product variants" at bounding box center [57, 116] width 64 height 8
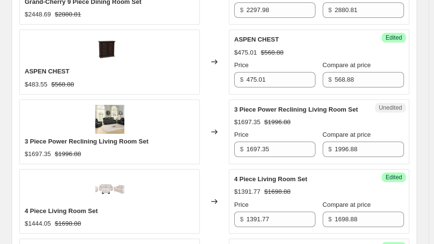
scroll to position [1583, 0]
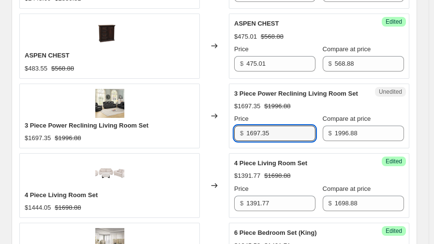
drag, startPoint x: 283, startPoint y: 130, endPoint x: 222, endPoint y: 131, distance: 60.9
click at [222, 130] on div "3 Piece Power Reclining Living Room Set $1697.35 $1996.88 Changed to Unedited 3…" at bounding box center [214, 116] width 390 height 65
type input "1591.77"
click at [220, 87] on div "Changed to" at bounding box center [214, 116] width 29 height 65
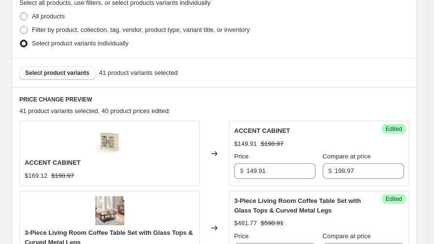
scroll to position [285, 0]
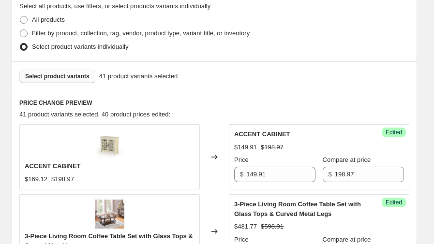
click at [78, 75] on span "Select product variants" at bounding box center [57, 77] width 64 height 8
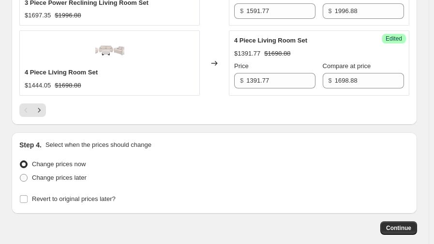
scroll to position [1819, 0]
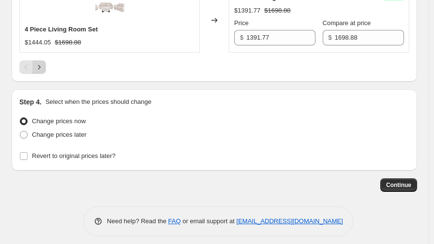
click at [39, 62] on icon "Next" at bounding box center [39, 67] width 10 height 10
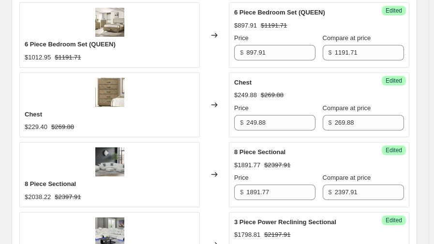
scroll to position [732, 0]
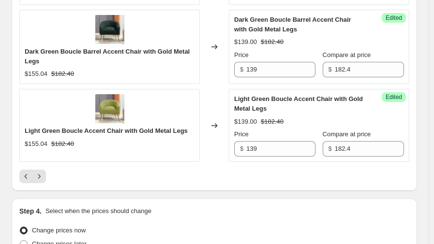
scroll to position [1792, 0]
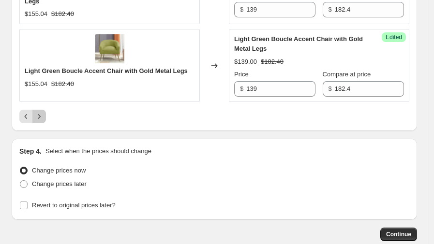
drag, startPoint x: 39, startPoint y: 110, endPoint x: 46, endPoint y: 111, distance: 7.4
click at [41, 112] on icon "Next" at bounding box center [39, 117] width 10 height 10
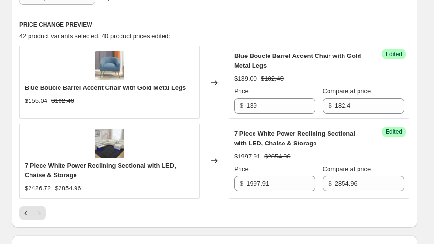
scroll to position [371, 0]
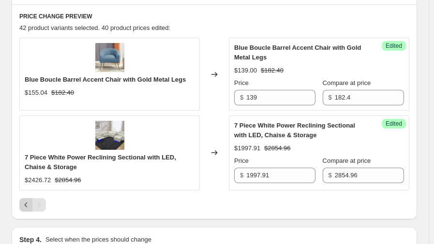
click at [27, 202] on icon "Previous" at bounding box center [26, 205] width 10 height 10
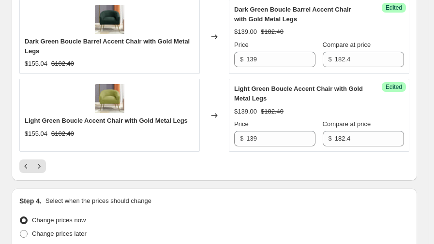
scroll to position [1760, 0]
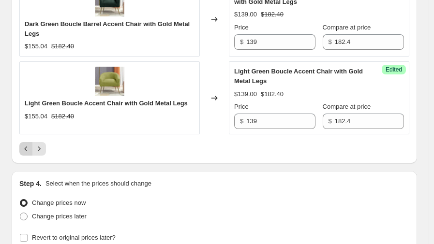
click at [25, 148] on icon "Previous" at bounding box center [26, 149] width 10 height 10
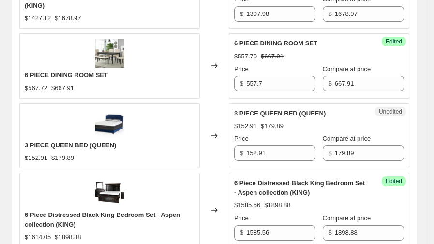
scroll to position [1246, 0]
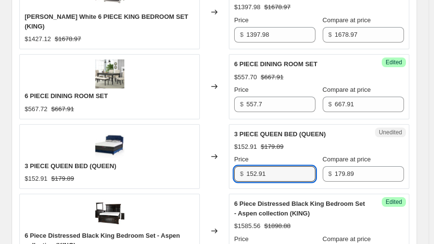
drag, startPoint x: 279, startPoint y: 171, endPoint x: 194, endPoint y: 170, distance: 85.1
click at [194, 170] on div "3 PIECE QUEEN BED (QUEEN) $152.91 $179.89 Changed to Unedited 3 PIECE QUEEN BED…" at bounding box center [214, 156] width 390 height 65
type input "119.88"
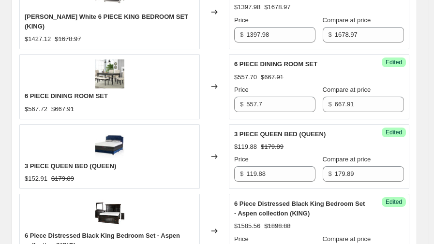
click at [205, 108] on div "Changed to" at bounding box center [214, 86] width 29 height 65
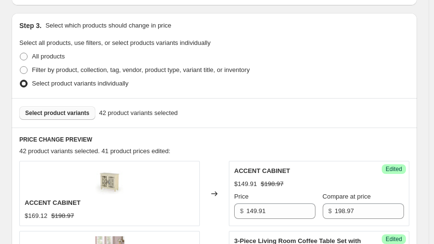
scroll to position [245, 0]
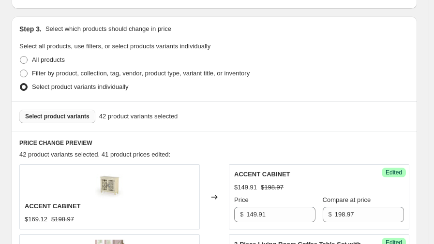
click at [55, 114] on span "Select product variants" at bounding box center [57, 117] width 64 height 8
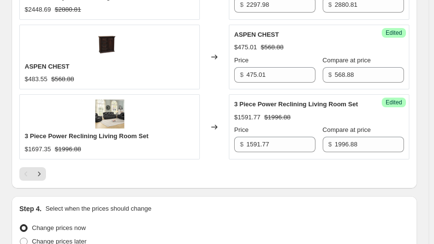
scroll to position [1792, 0]
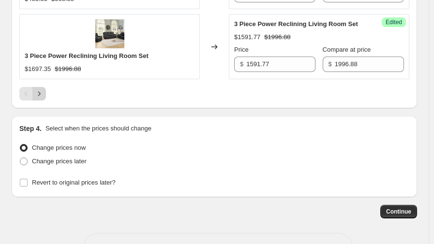
click at [39, 90] on icon "Next" at bounding box center [39, 94] width 10 height 10
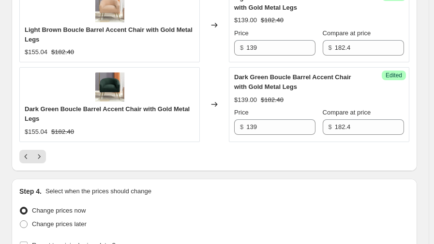
scroll to position [1760, 0]
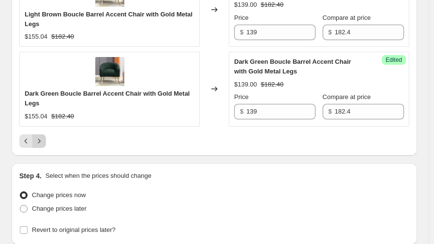
click at [40, 139] on icon "Next" at bounding box center [39, 141] width 2 height 4
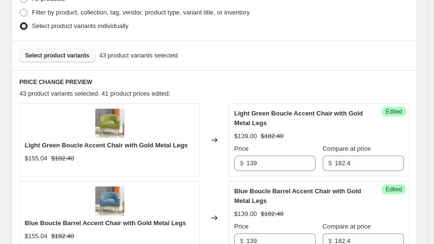
scroll to position [427, 0]
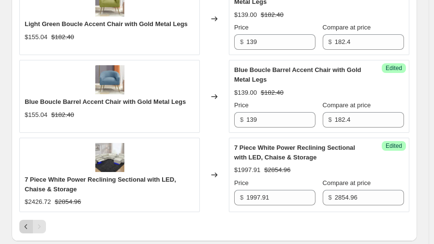
click at [26, 225] on icon "Previous" at bounding box center [26, 227] width 10 height 10
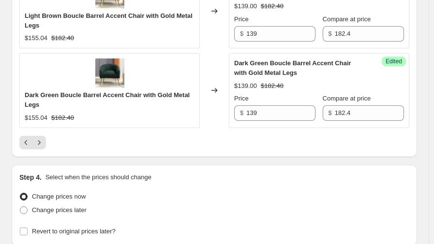
scroll to position [1793, 0]
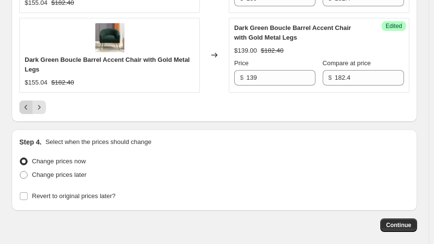
click at [25, 105] on icon "Previous" at bounding box center [26, 108] width 10 height 10
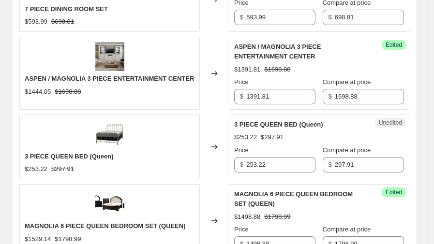
scroll to position [864, 0]
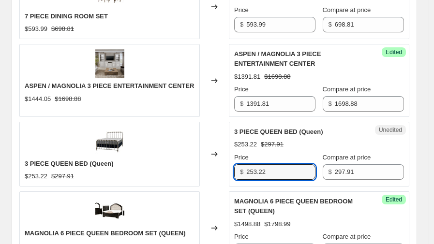
drag, startPoint x: 274, startPoint y: 168, endPoint x: 224, endPoint y: 169, distance: 49.8
click at [224, 169] on div "3 PIECE QUEEN BED (Queen) $253.22 $297.91 Changed to Unedited 3 PIECE QUEEN BED…" at bounding box center [214, 154] width 390 height 65
type input "197.91"
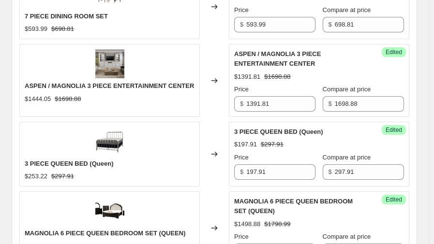
click at [206, 128] on div "Changed to" at bounding box center [214, 154] width 29 height 65
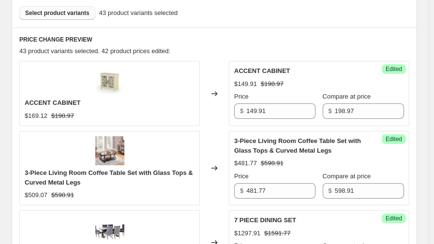
scroll to position [283, 0]
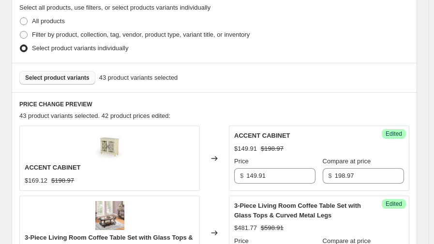
click at [72, 76] on span "Select product variants" at bounding box center [57, 78] width 64 height 8
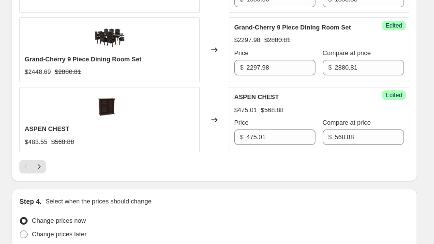
scroll to position [1724, 0]
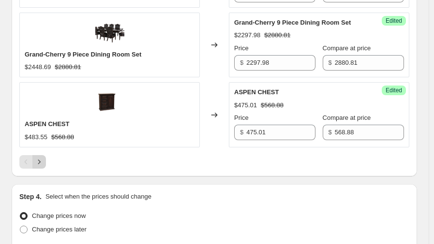
click at [43, 157] on icon "Next" at bounding box center [39, 162] width 10 height 10
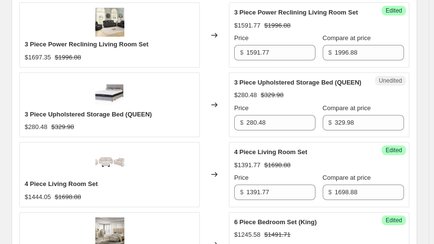
scroll to position [399, 0]
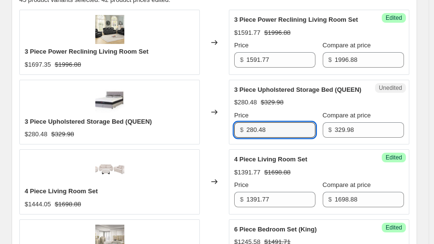
drag, startPoint x: 290, startPoint y: 128, endPoint x: 225, endPoint y: 123, distance: 65.0
click at [225, 123] on div "3 Piece Upholstered Storage Bed (QUEEN) $280.48 $329.98 Changed to Unedited 3 P…" at bounding box center [214, 112] width 390 height 65
type input "298.99"
click at [220, 83] on div "Changed to" at bounding box center [214, 112] width 29 height 65
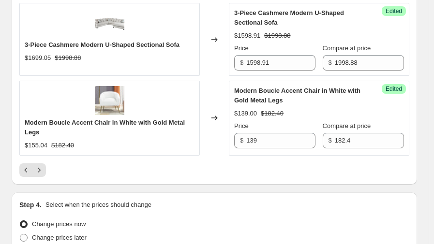
scroll to position [1722, 0]
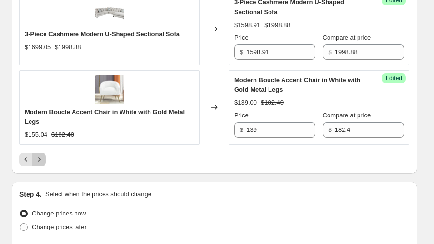
click at [40, 157] on icon "Next" at bounding box center [39, 159] width 2 height 4
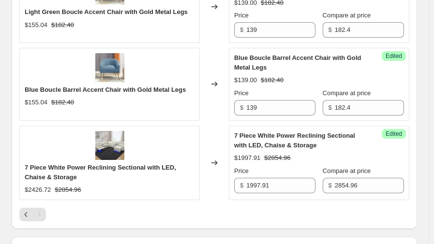
scroll to position [599, 0]
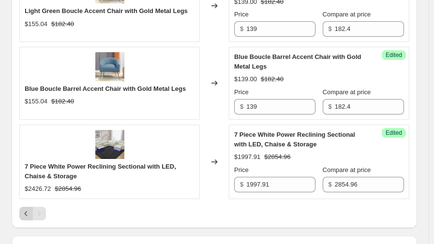
click at [27, 210] on icon "Previous" at bounding box center [26, 214] width 10 height 10
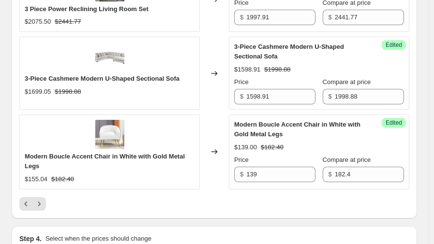
scroll to position [1679, 0]
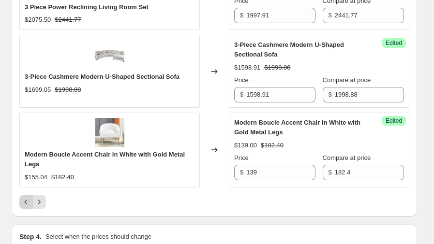
click at [21, 200] on icon "Previous" at bounding box center [26, 202] width 10 height 10
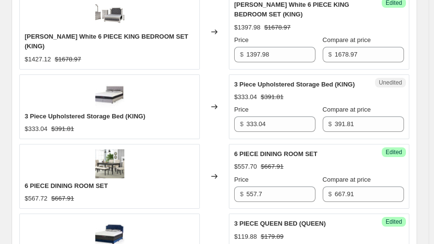
scroll to position [1283, 0]
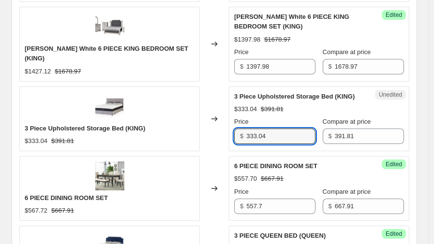
drag, startPoint x: 273, startPoint y: 132, endPoint x: 225, endPoint y: 132, distance: 47.9
click at [225, 132] on div "3 Piece Upholstered Storage Bed (KING) $333.04 $391.81 Changed to Unedited 3 Pi…" at bounding box center [214, 119] width 390 height 65
type input "298.99"
click at [220, 87] on div "Changed to" at bounding box center [214, 119] width 29 height 65
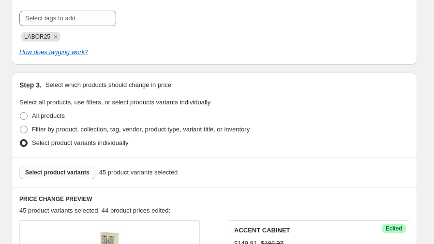
scroll to position [260, 0]
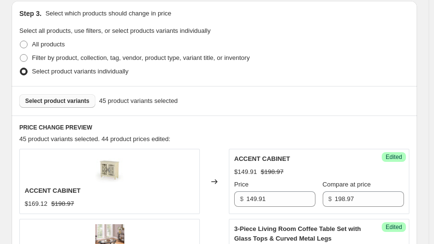
click at [47, 106] on button "Select product variants" at bounding box center [57, 101] width 76 height 14
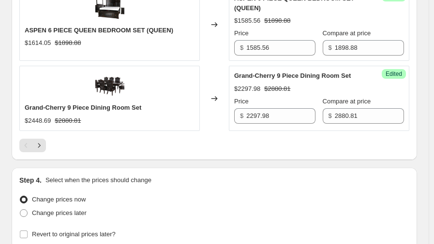
scroll to position [1742, 0]
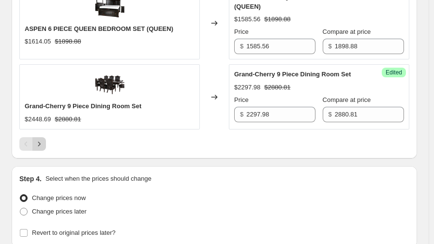
click at [41, 139] on icon "Next" at bounding box center [39, 144] width 10 height 10
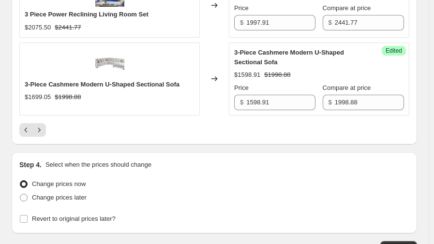
scroll to position [1761, 0]
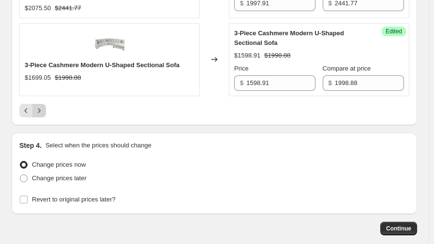
click at [44, 109] on icon "Next" at bounding box center [39, 111] width 10 height 10
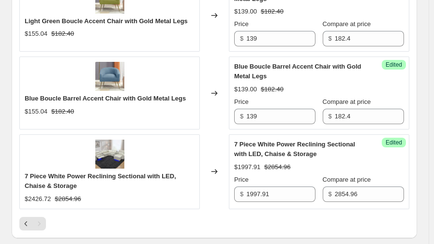
scroll to position [701, 0]
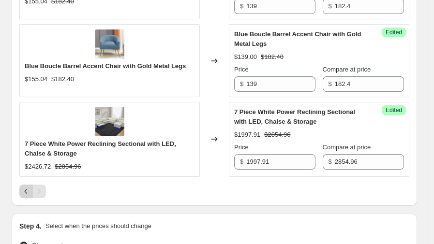
click at [25, 193] on icon "Previous" at bounding box center [26, 192] width 10 height 10
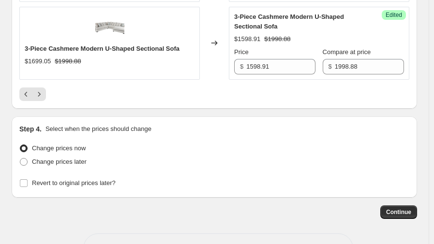
scroll to position [1806, 0]
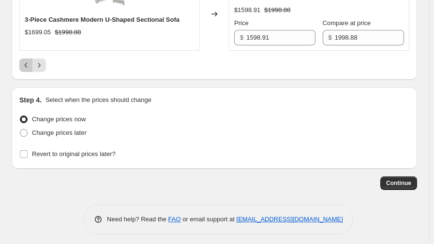
click at [26, 63] on icon "Previous" at bounding box center [26, 65] width 10 height 10
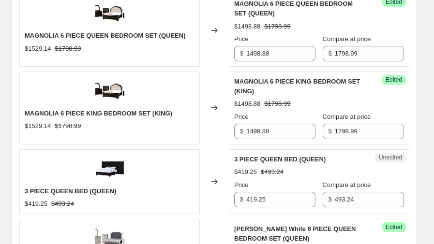
scroll to position [1060, 0]
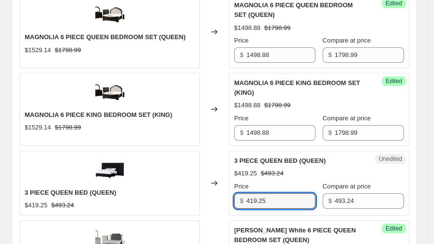
drag, startPoint x: 269, startPoint y: 203, endPoint x: 216, endPoint y: 202, distance: 53.2
click at [216, 202] on div "3 PIECE QUEEN BED (QUEEN) $419.25 $493.24 Changed to Unedited 3 PIECE QUEEN BED…" at bounding box center [214, 183] width 390 height 65
type input "398.88"
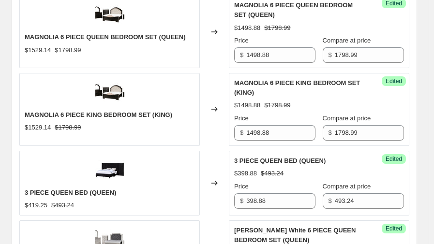
click at [220, 135] on div "Changed to" at bounding box center [214, 109] width 29 height 73
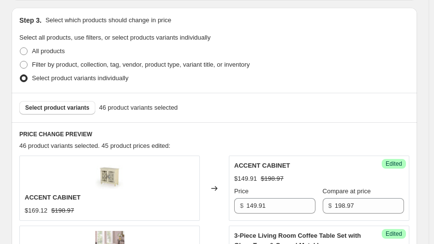
scroll to position [249, 0]
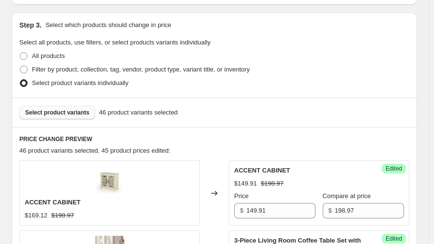
click at [72, 114] on span "Select product variants" at bounding box center [57, 113] width 64 height 8
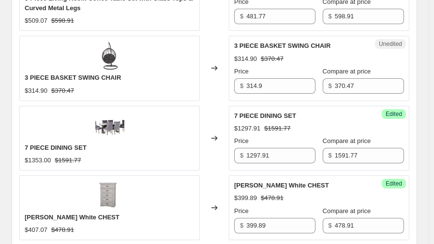
scroll to position [458, 0]
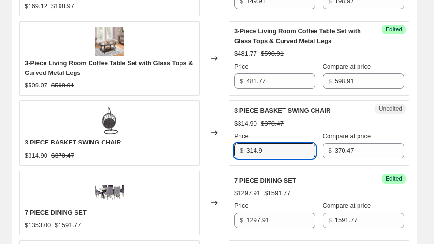
drag, startPoint x: 278, startPoint y: 150, endPoint x: 218, endPoint y: 151, distance: 60.0
click at [218, 151] on div "3 PIECE BASKET SWING CHAIR $314.90 $370.47 Changed to Unedited 3 PIECE BASKET S…" at bounding box center [214, 133] width 390 height 65
type input "199.91"
click at [220, 104] on div "Changed to" at bounding box center [214, 133] width 29 height 65
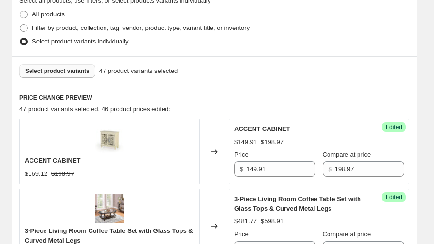
scroll to position [233, 0]
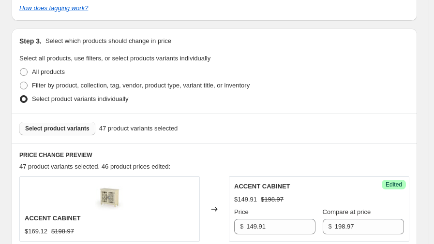
click at [73, 127] on span "Select product variants" at bounding box center [57, 129] width 64 height 8
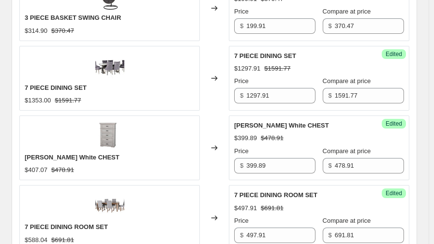
scroll to position [546, 0]
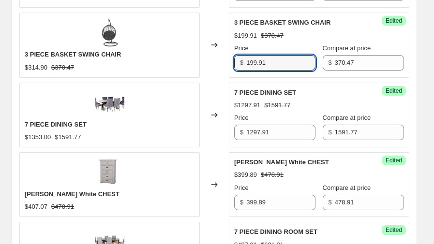
drag, startPoint x: 274, startPoint y: 64, endPoint x: 220, endPoint y: 65, distance: 54.2
click at [220, 65] on div "3 PIECE BASKET SWING CHAIR $314.90 $370.47 Changed to Success Edited 3 PIECE BA…" at bounding box center [214, 45] width 390 height 65
type input "148.88"
click at [218, 67] on div "Changed to" at bounding box center [214, 45] width 29 height 65
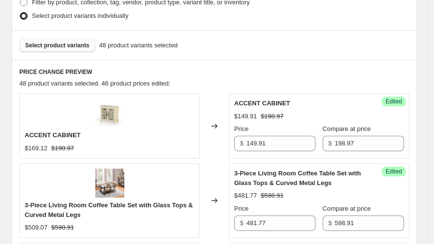
scroll to position [218, 0]
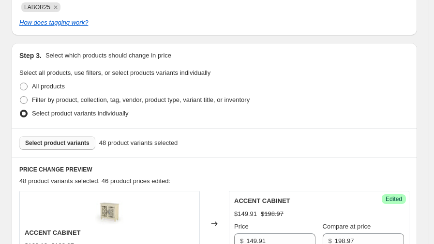
click at [73, 137] on button "Select product variants" at bounding box center [57, 143] width 76 height 14
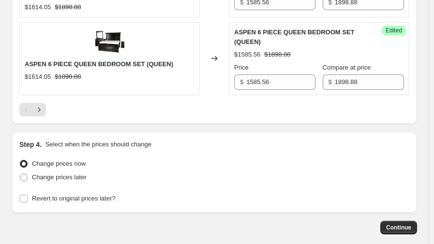
scroll to position [1781, 0]
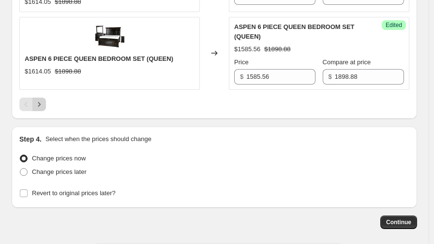
click at [42, 100] on icon "Next" at bounding box center [39, 105] width 10 height 10
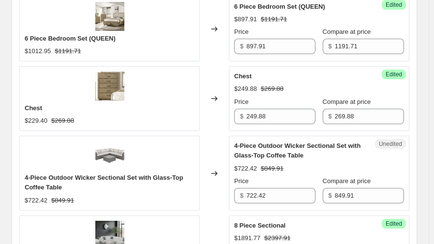
scroll to position [1169, 0]
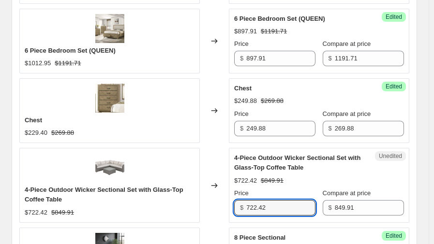
drag, startPoint x: 292, startPoint y: 207, endPoint x: 220, endPoint y: 208, distance: 72.5
click at [220, 208] on div "4-Piece Outdoor Wicker Sectional Set with Glass-Top Coffee Table $722.42 $849.9…" at bounding box center [214, 185] width 390 height 74
type input "649.77"
click at [222, 140] on div "Changed to" at bounding box center [214, 110] width 29 height 65
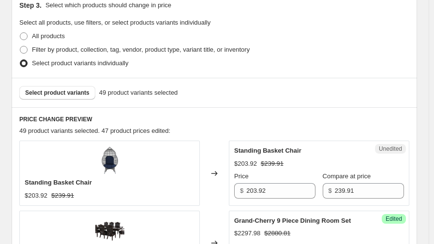
scroll to position [258, 0]
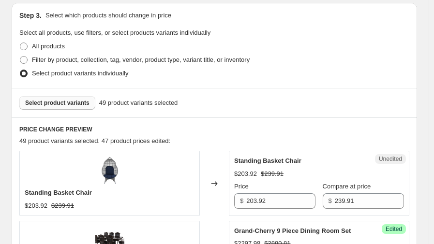
click at [74, 107] on button "Select product variants" at bounding box center [57, 103] width 76 height 14
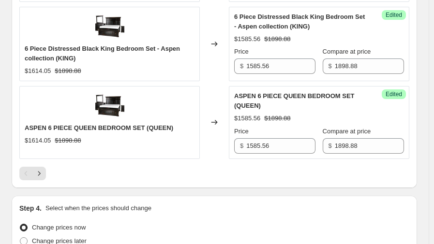
scroll to position [1731, 0]
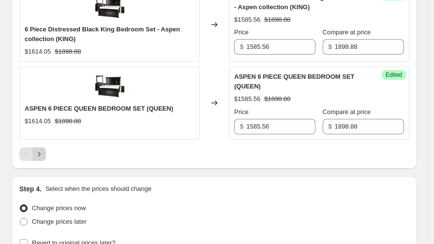
click at [38, 149] on icon "Next" at bounding box center [39, 154] width 10 height 10
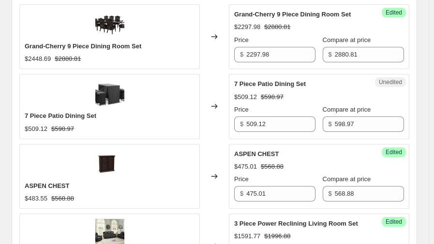
scroll to position [399, 0]
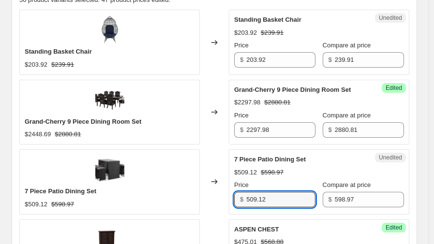
drag, startPoint x: 280, startPoint y: 197, endPoint x: 221, endPoint y: 195, distance: 59.0
click at [221, 195] on div "7 Piece Patio Dining Set $509.12 $598.97 Changed to Unedited 7 Piece Patio Dini…" at bounding box center [214, 181] width 390 height 65
type input "397.91"
click at [212, 139] on div "Changed to" at bounding box center [214, 112] width 29 height 65
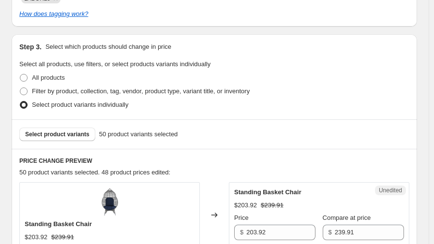
scroll to position [252, 0]
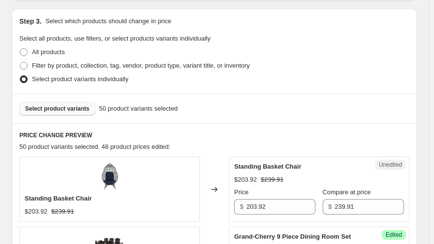
click at [86, 108] on button "Select product variants" at bounding box center [57, 109] width 76 height 14
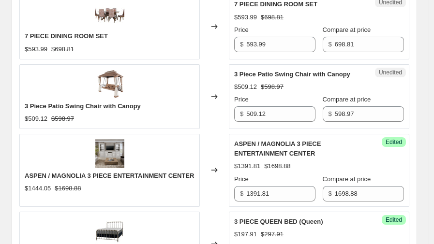
scroll to position [893, 0]
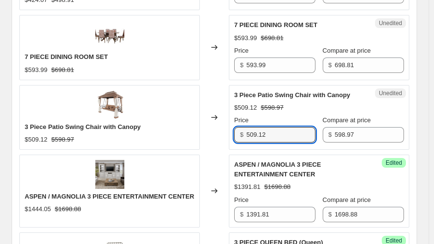
drag, startPoint x: 279, startPoint y: 134, endPoint x: 228, endPoint y: 135, distance: 51.7
click at [228, 135] on div "3 Piece Patio Swing Chair with Canopy $509.12 $598.97 Changed to Unedited 3 Pie…" at bounding box center [214, 117] width 390 height 65
type input "498.88"
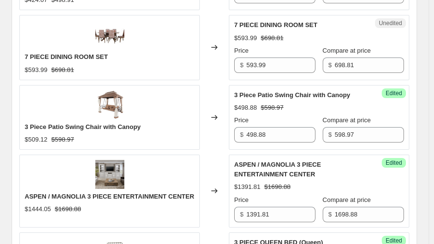
click at [217, 73] on div "Changed to" at bounding box center [214, 47] width 29 height 65
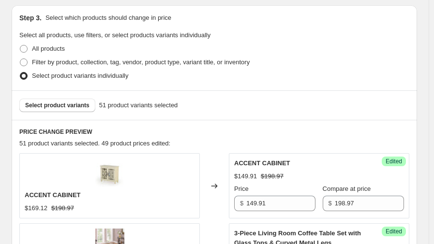
scroll to position [254, 0]
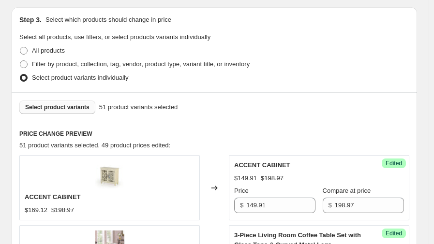
click at [78, 104] on span "Select product variants" at bounding box center [57, 107] width 64 height 8
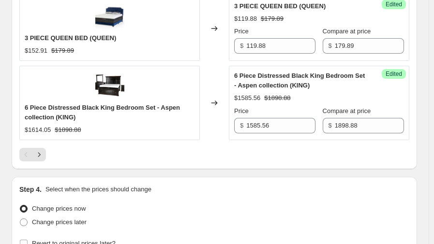
scroll to position [1728, 0]
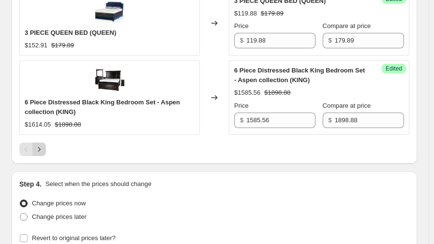
click at [40, 145] on icon "Next" at bounding box center [39, 150] width 10 height 10
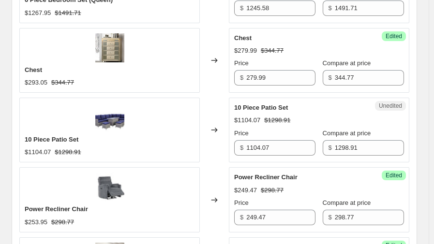
scroll to position [1041, 0]
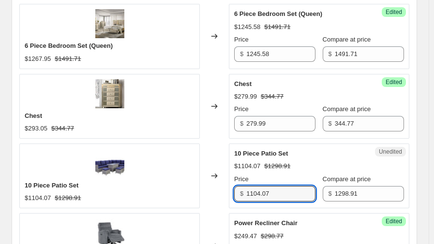
drag, startPoint x: 281, startPoint y: 190, endPoint x: 218, endPoint y: 193, distance: 63.9
click at [218, 193] on div "10 Piece Patio Set $1104.07 $1298.91 Changed to Unedited 10 Piece Patio Set $11…" at bounding box center [214, 176] width 390 height 65
type input "771.81"
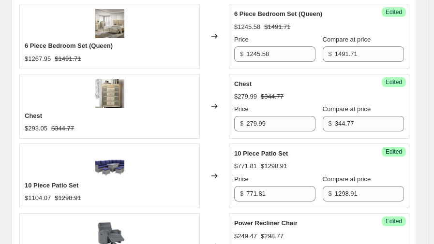
click at [205, 134] on div "Changed to" at bounding box center [214, 106] width 29 height 65
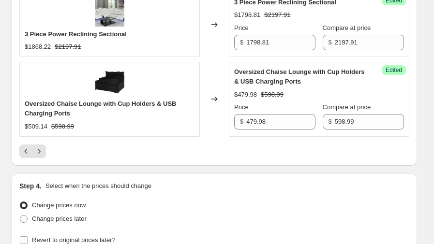
scroll to position [1722, 0]
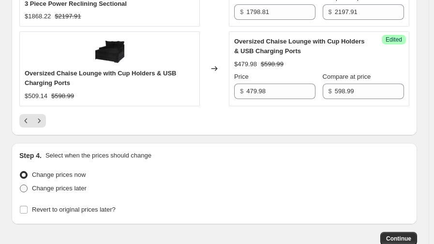
click at [55, 186] on span "Change prices later" at bounding box center [59, 188] width 55 height 7
click at [20, 185] on input "Change prices later" at bounding box center [20, 185] width 0 height 0
radio input "true"
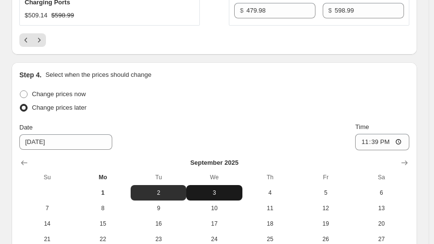
scroll to position [1819, 0]
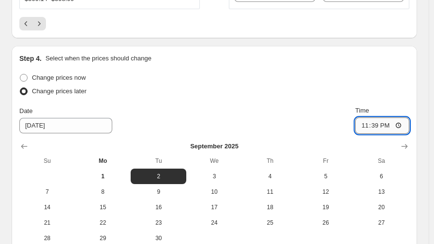
click at [367, 123] on input "23:39" at bounding box center [382, 125] width 54 height 16
click at [402, 121] on input "23:39" at bounding box center [382, 125] width 54 height 16
type input "06:00"
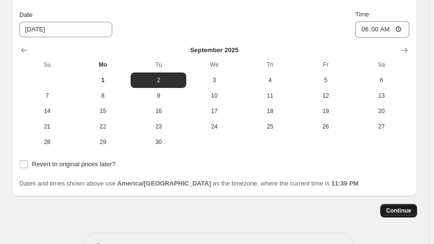
click at [400, 209] on span "Continue" at bounding box center [398, 211] width 25 height 8
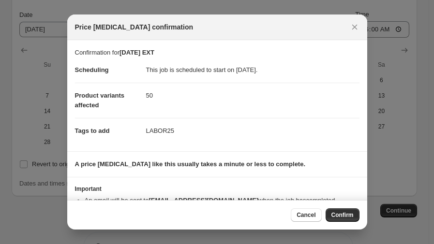
click at [344, 215] on span "Confirm" at bounding box center [342, 215] width 22 height 8
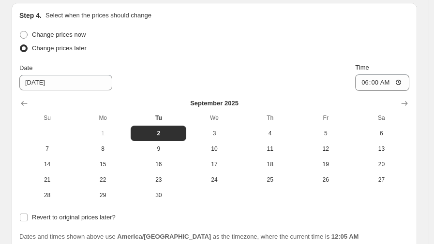
scroll to position [2002, 0]
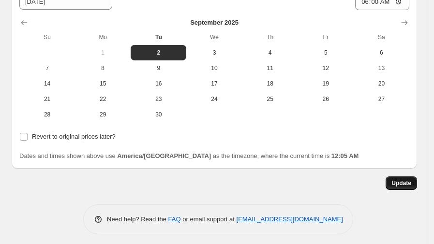
click at [404, 180] on span "Update" at bounding box center [401, 183] width 20 height 8
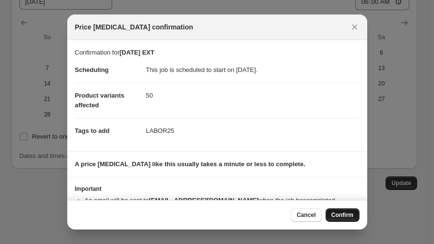
click at [336, 216] on span "Confirm" at bounding box center [342, 215] width 22 height 8
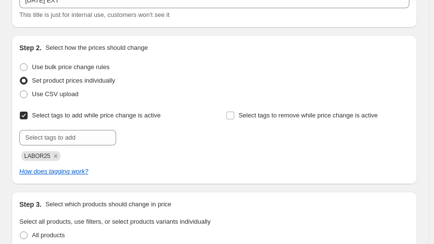
scroll to position [134, 0]
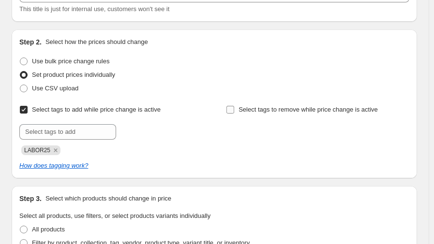
click at [249, 106] on span "Select tags to remove while price change is active" at bounding box center [307, 109] width 139 height 7
click at [234, 106] on input "Select tags to remove while price change is active" at bounding box center [230, 110] width 8 height 8
checkbox input "true"
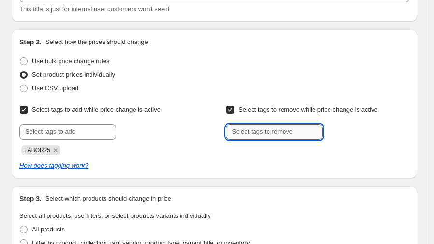
click at [264, 132] on input "text" at bounding box center [274, 131] width 97 height 15
type input "LABOR25"
click at [234, 111] on input "Select tags to remove while price change is active" at bounding box center [230, 110] width 8 height 8
checkbox input "false"
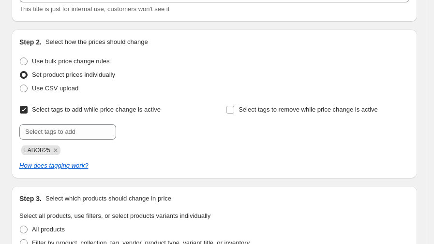
click at [264, 92] on div "Use CSV upload" at bounding box center [214, 89] width 390 height 14
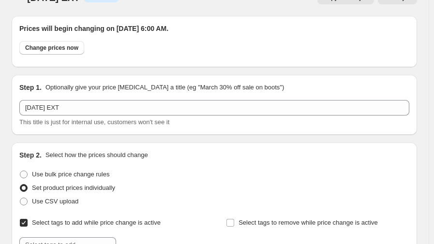
scroll to position [5, 0]
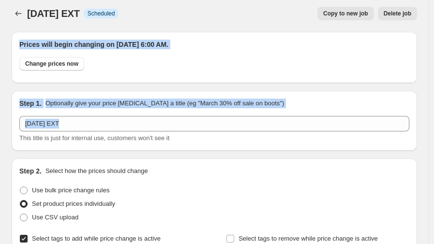
drag, startPoint x: 433, startPoint y: 25, endPoint x: 437, endPoint y: 127, distance: 102.1
click at [434, 127] on html "Home Settings Plans Skip to content [DATE] EXT. This page is ready [DATE] EXT I…" at bounding box center [217, 117] width 434 height 244
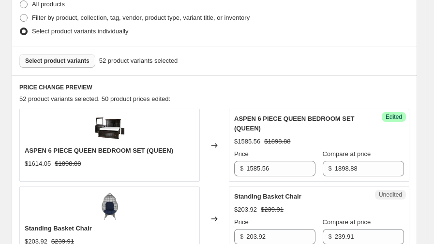
scroll to position [425, 0]
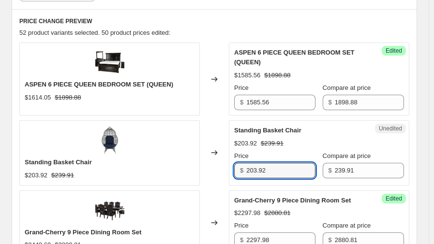
drag, startPoint x: 296, startPoint y: 169, endPoint x: 217, endPoint y: 172, distance: 79.4
click at [217, 172] on div "Standing Basket Chair $203.92 $239.91 Changed to Unedited Standing Basket Chair…" at bounding box center [214, 152] width 390 height 65
type input "148.88"
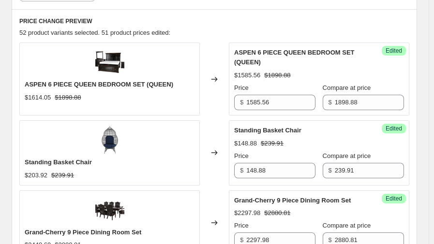
click at [229, 120] on div "Changed to" at bounding box center [214, 152] width 29 height 65
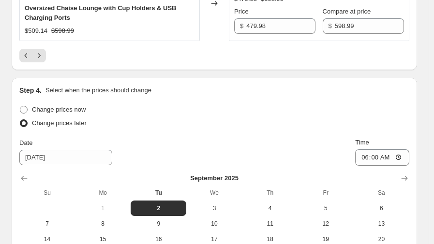
scroll to position [1848, 0]
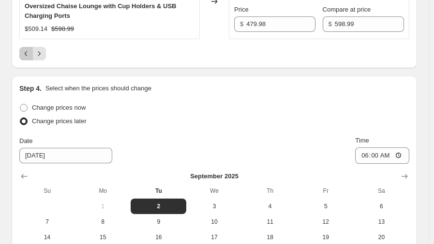
click at [28, 53] on icon "Previous" at bounding box center [26, 54] width 10 height 10
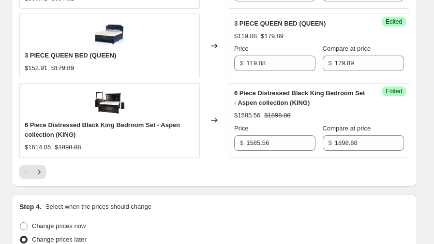
scroll to position [1768, 0]
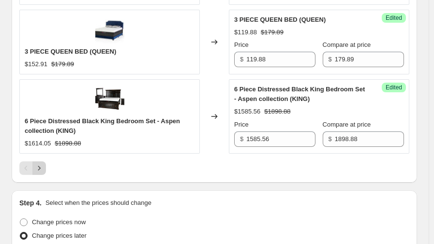
click at [42, 163] on icon "Next" at bounding box center [39, 168] width 10 height 10
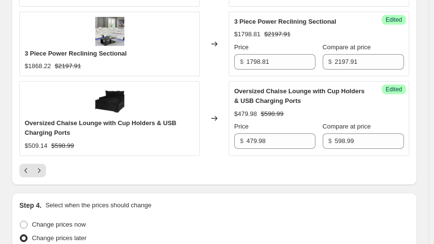
scroll to position [1735, 0]
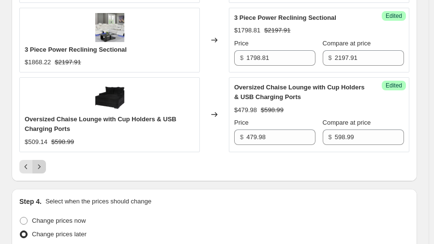
click at [40, 162] on icon "Next" at bounding box center [39, 167] width 10 height 10
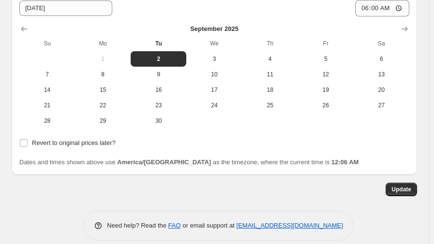
scroll to position [1515, 0]
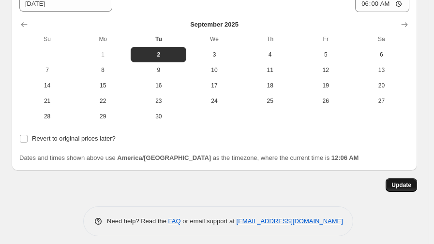
click at [407, 183] on span "Update" at bounding box center [401, 185] width 20 height 8
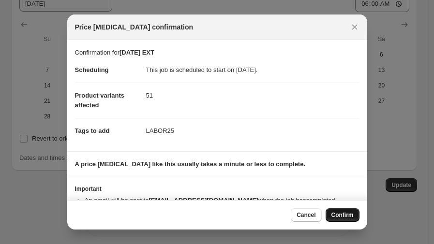
click at [339, 216] on span "Confirm" at bounding box center [342, 215] width 22 height 8
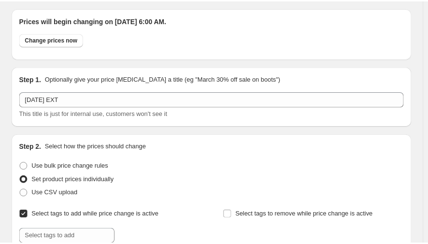
scroll to position [0, 0]
